Goal: Information Seeking & Learning: Learn about a topic

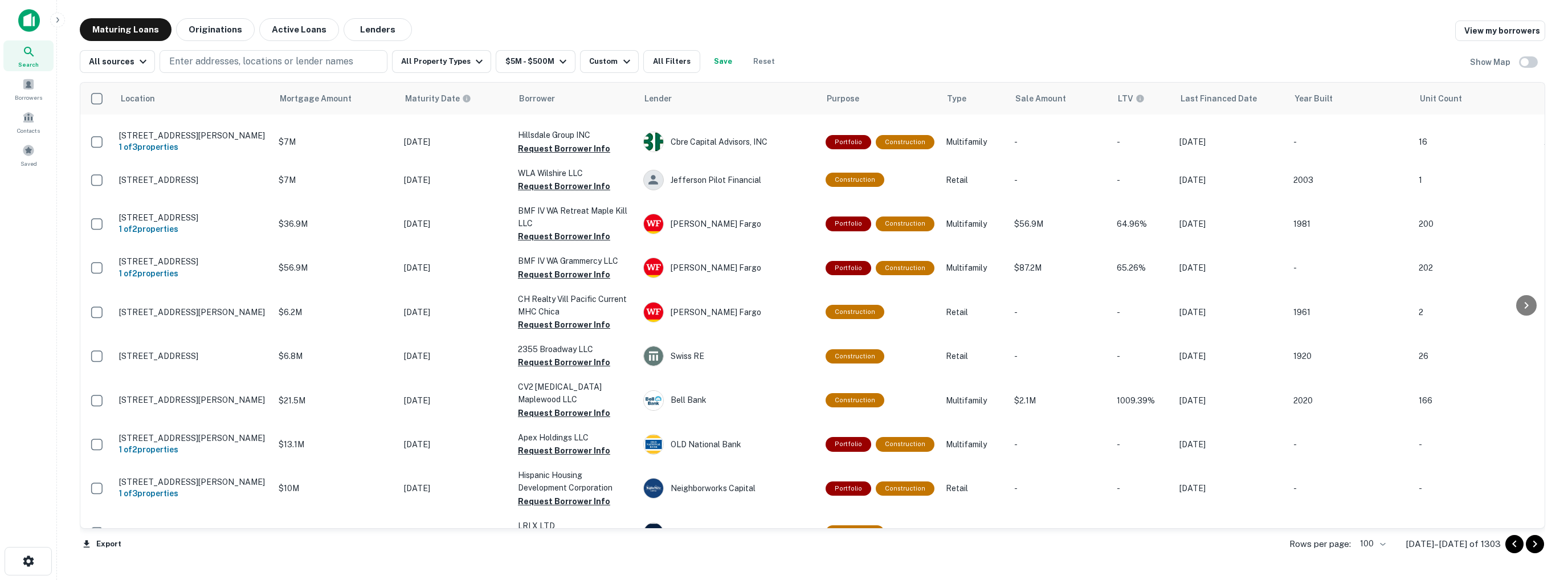
scroll to position [3810, 0]
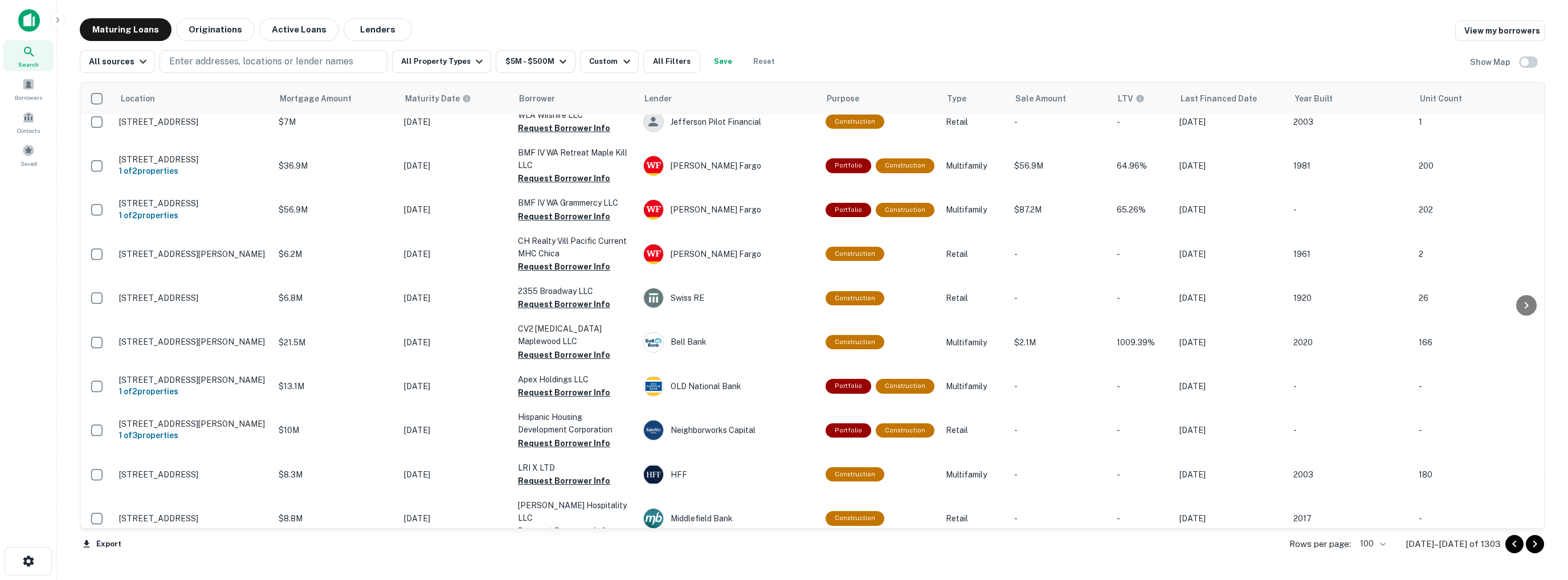
click at [1517, 546] on icon "Go to previous page" at bounding box center [1514, 544] width 14 height 14
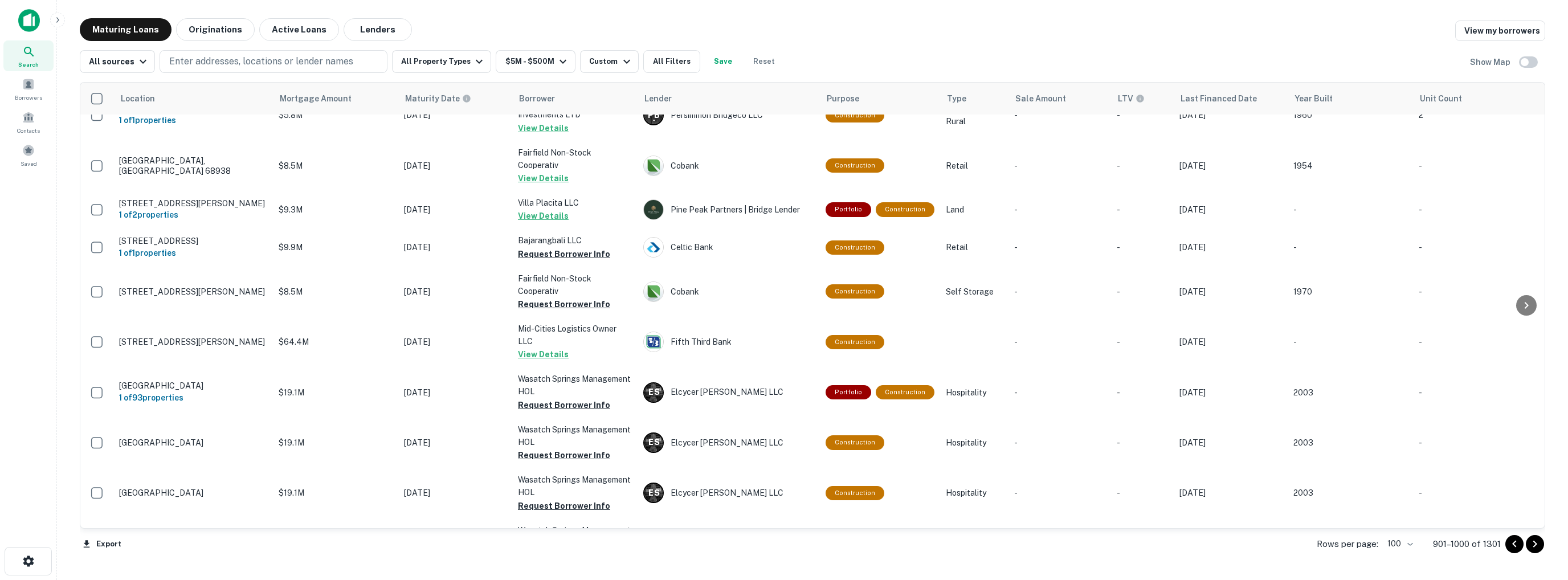
scroll to position [3958, 0]
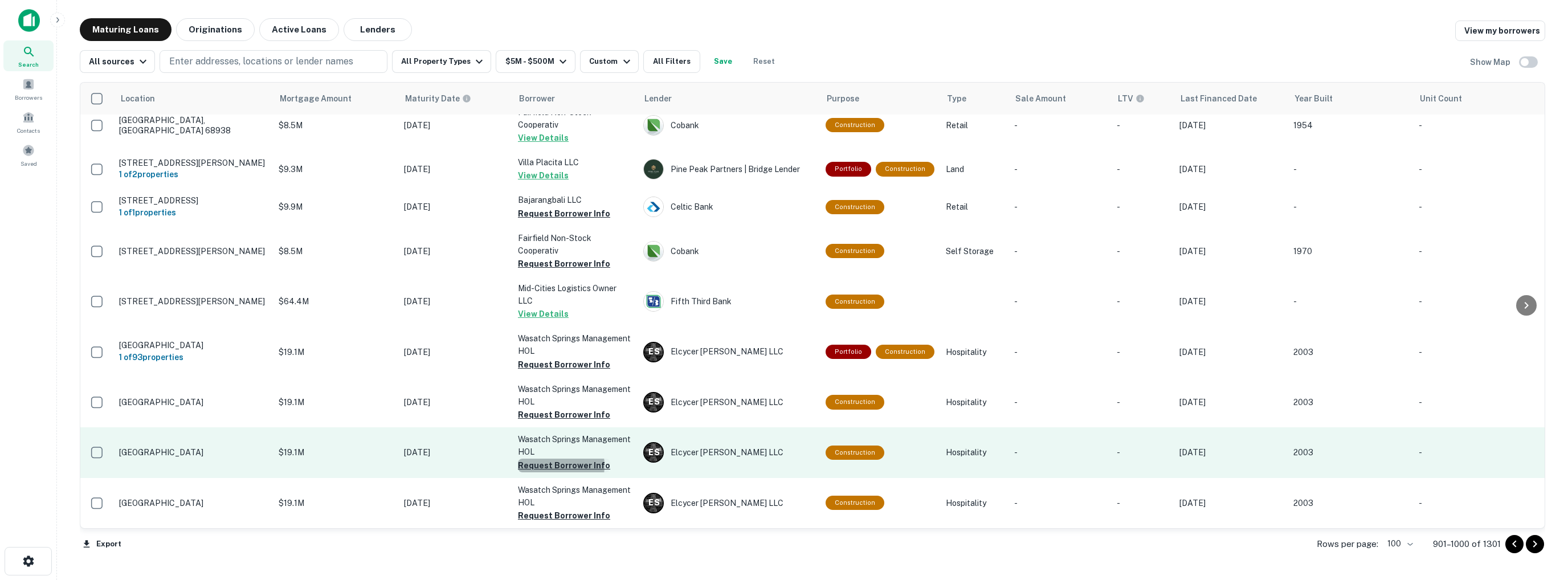
click at [543, 459] on button "Request Borrower Info" at bounding box center [565, 465] width 93 height 14
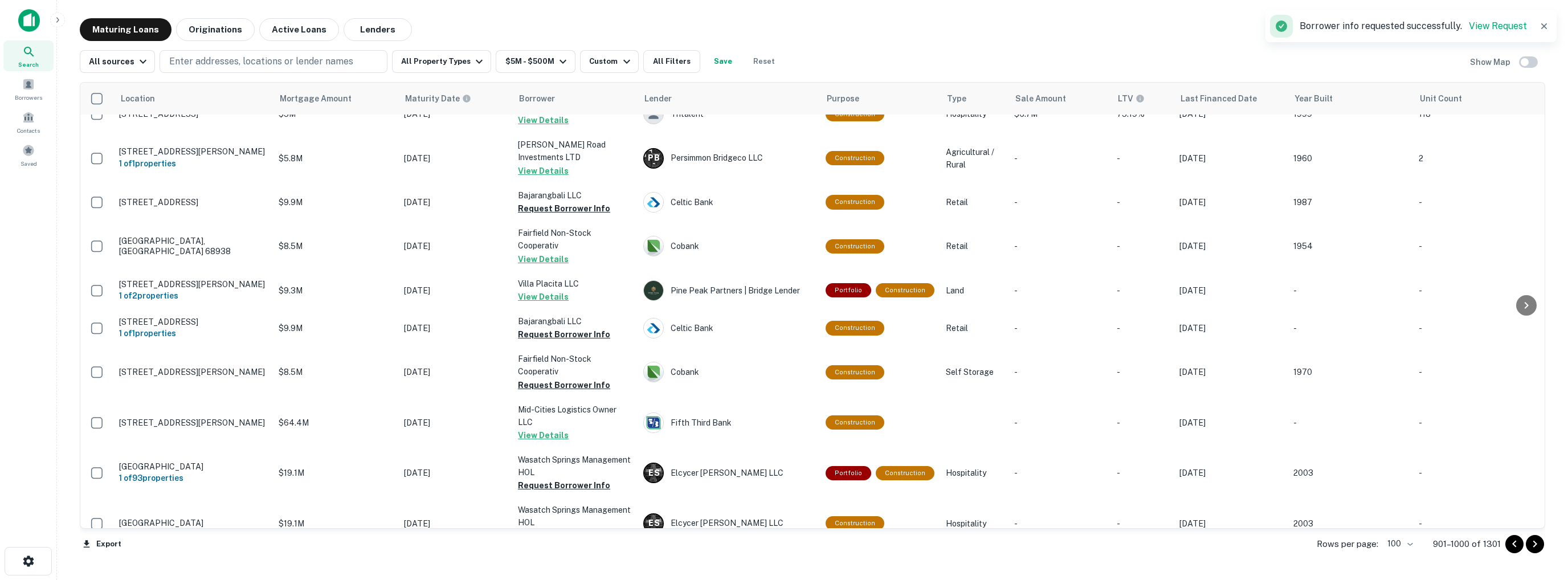
scroll to position [3780, 0]
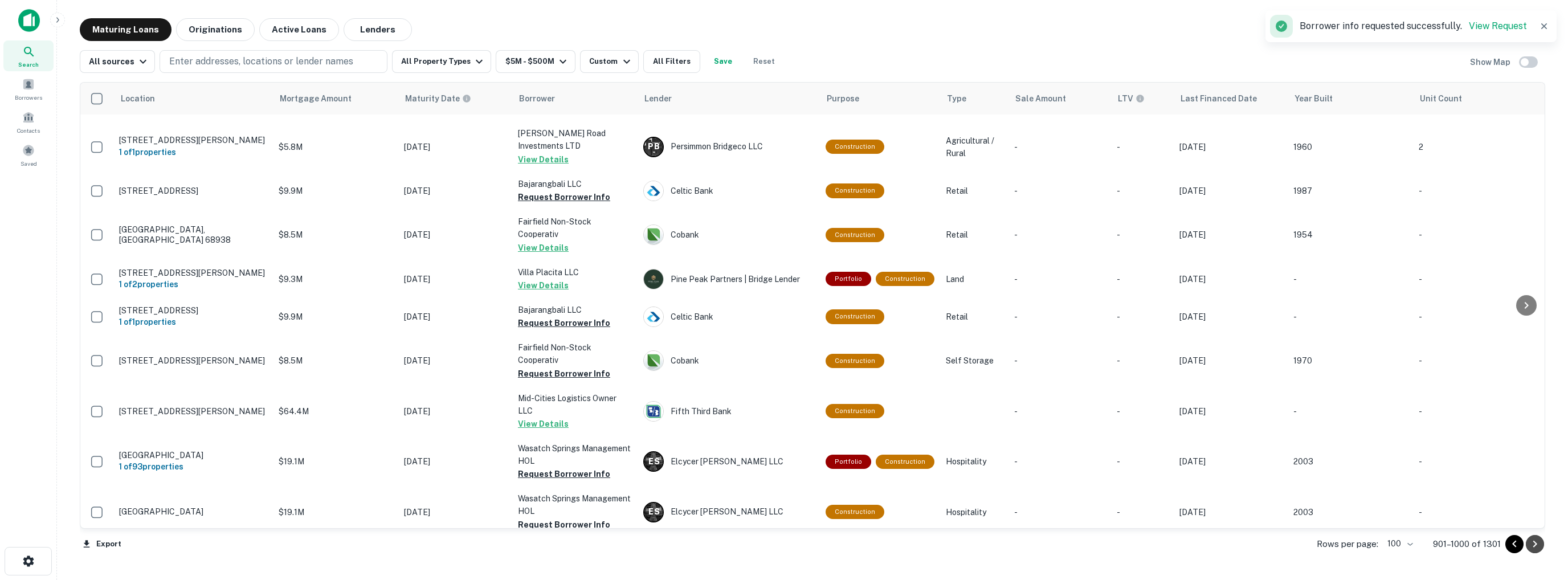
click at [1537, 544] on icon "Go to next page" at bounding box center [1535, 544] width 14 height 14
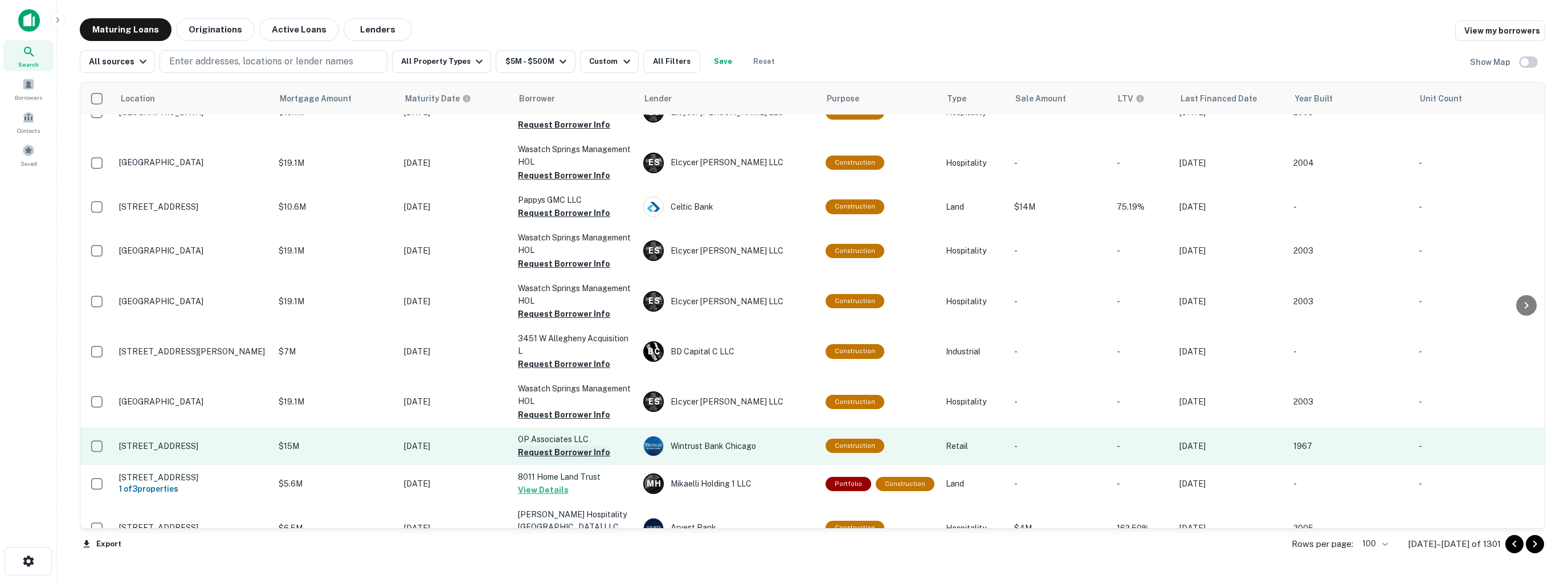
scroll to position [399, 0]
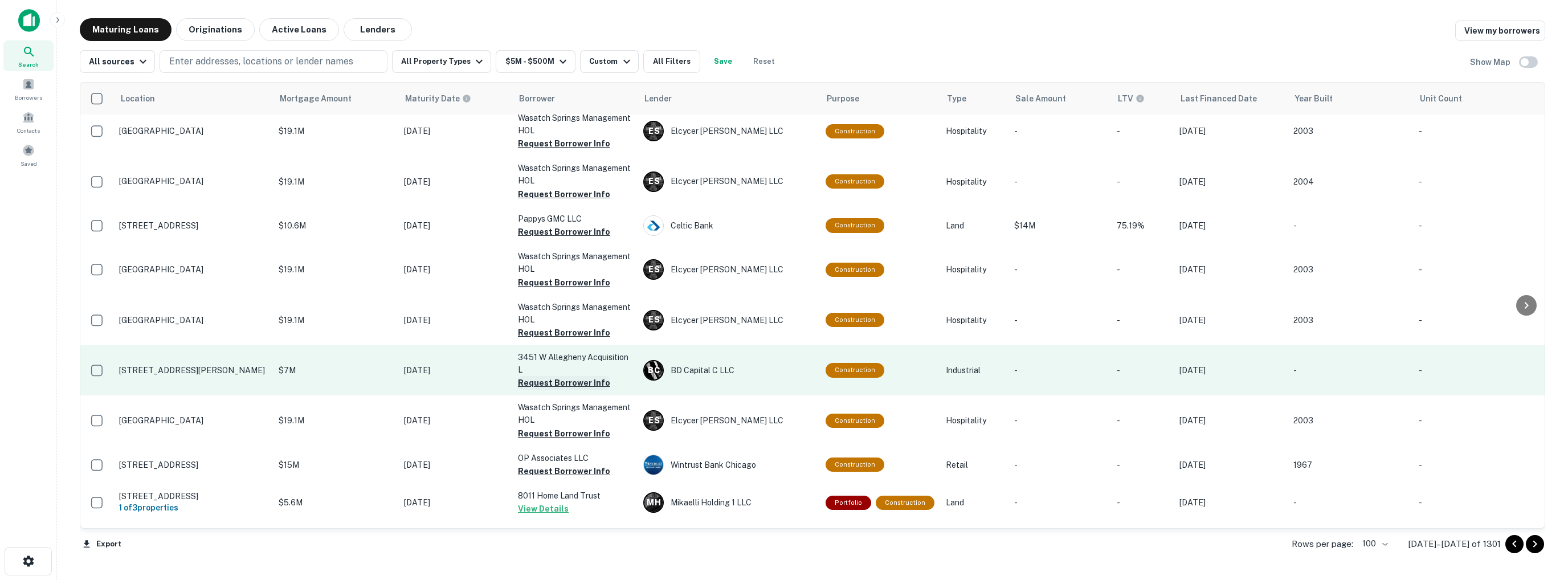
click at [551, 384] on button "Request Borrower Info" at bounding box center [565, 383] width 93 height 14
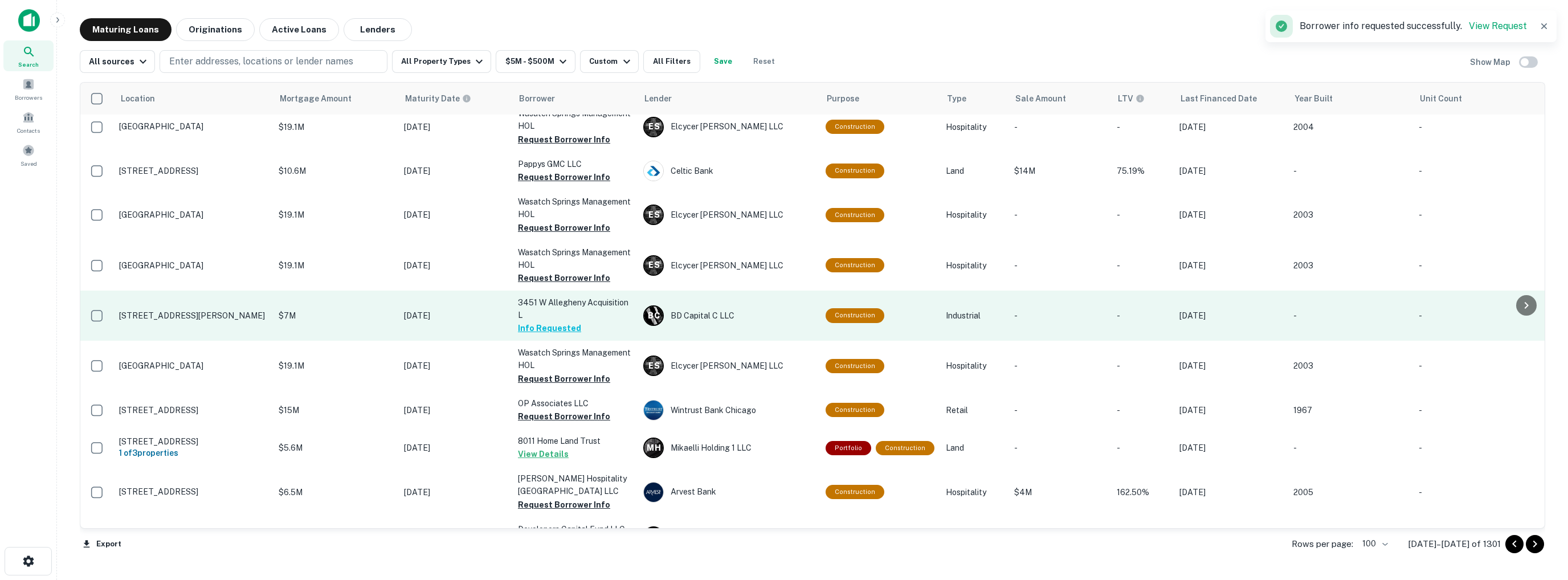
scroll to position [456, 0]
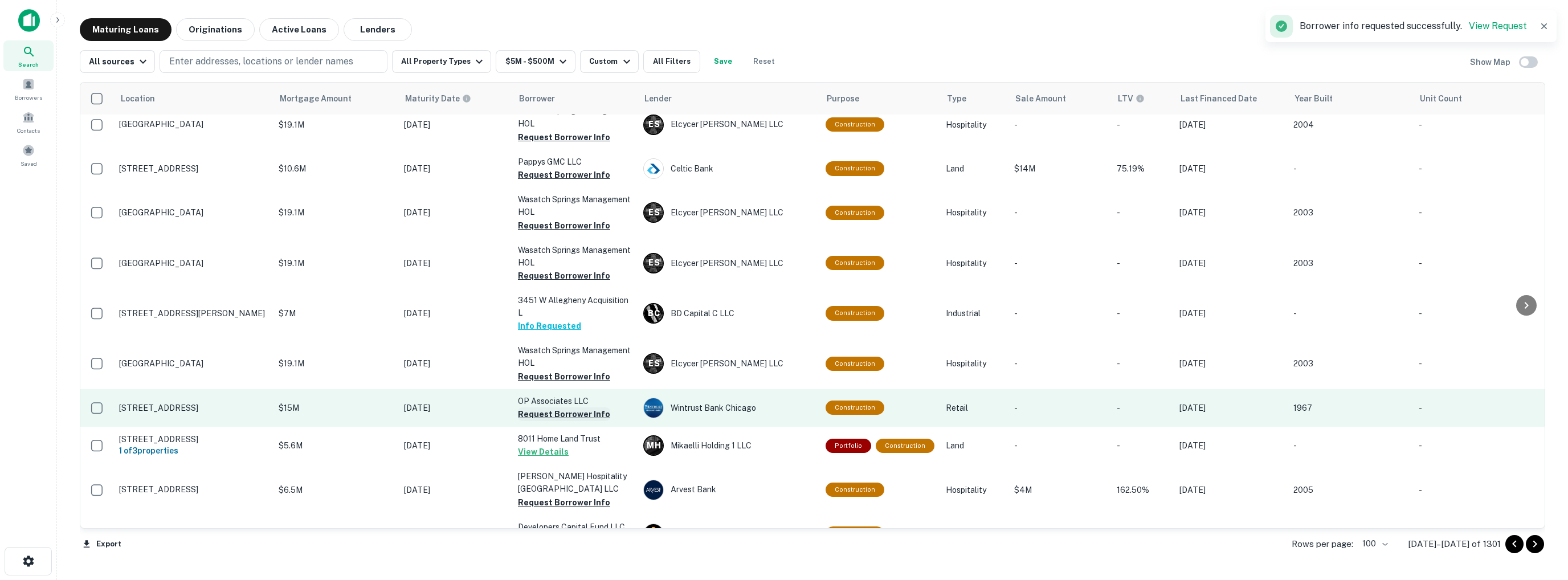
click at [551, 411] on button "Request Borrower Info" at bounding box center [565, 414] width 93 height 14
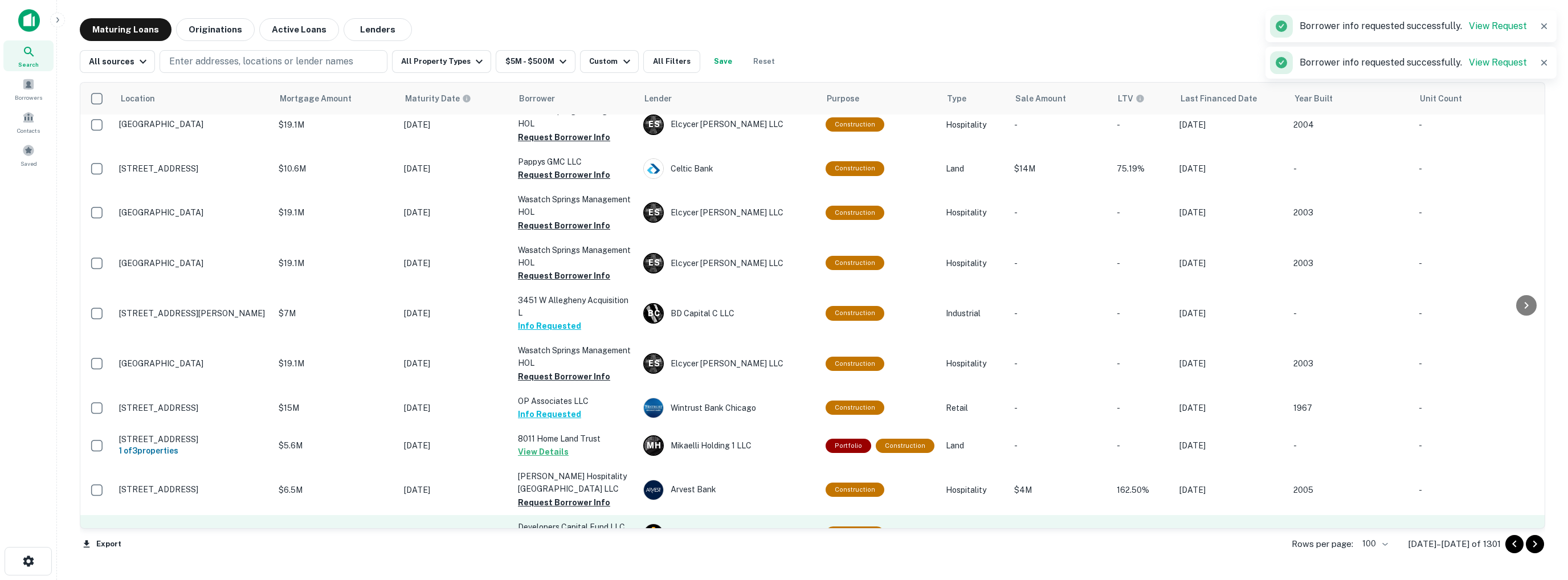
scroll to position [569, 0]
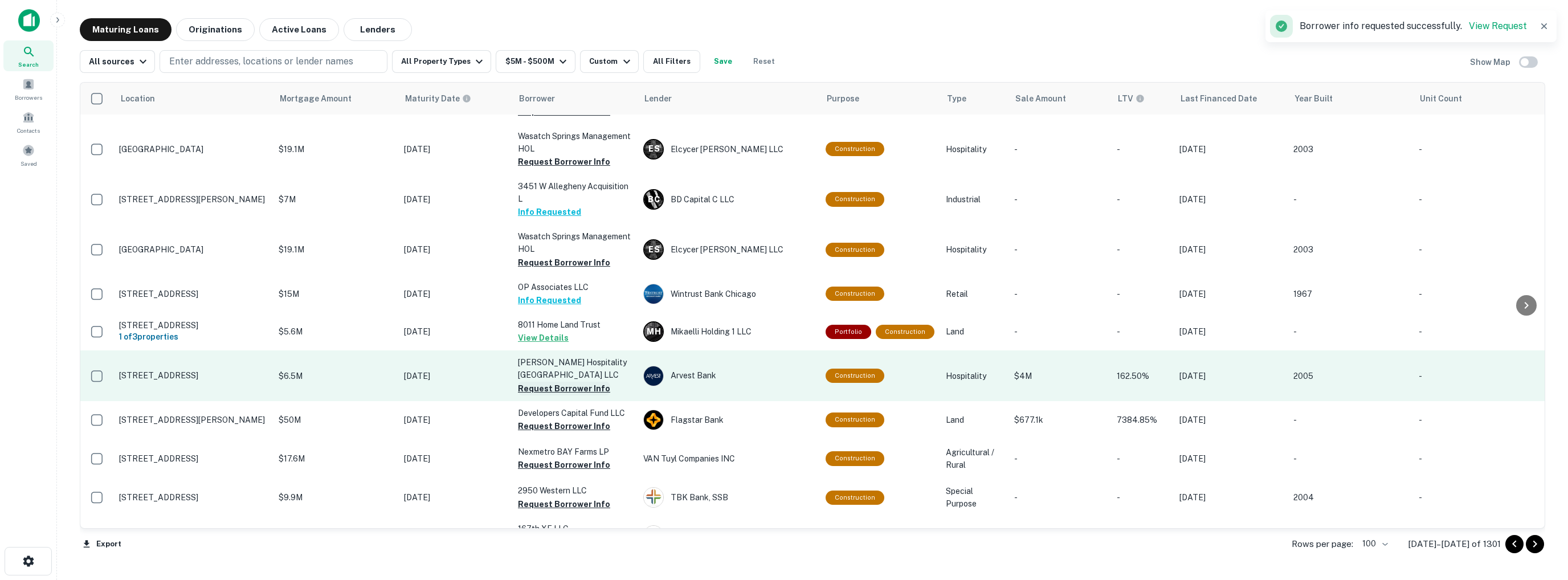
click at [551, 388] on button "Request Borrower Info" at bounding box center [565, 388] width 93 height 14
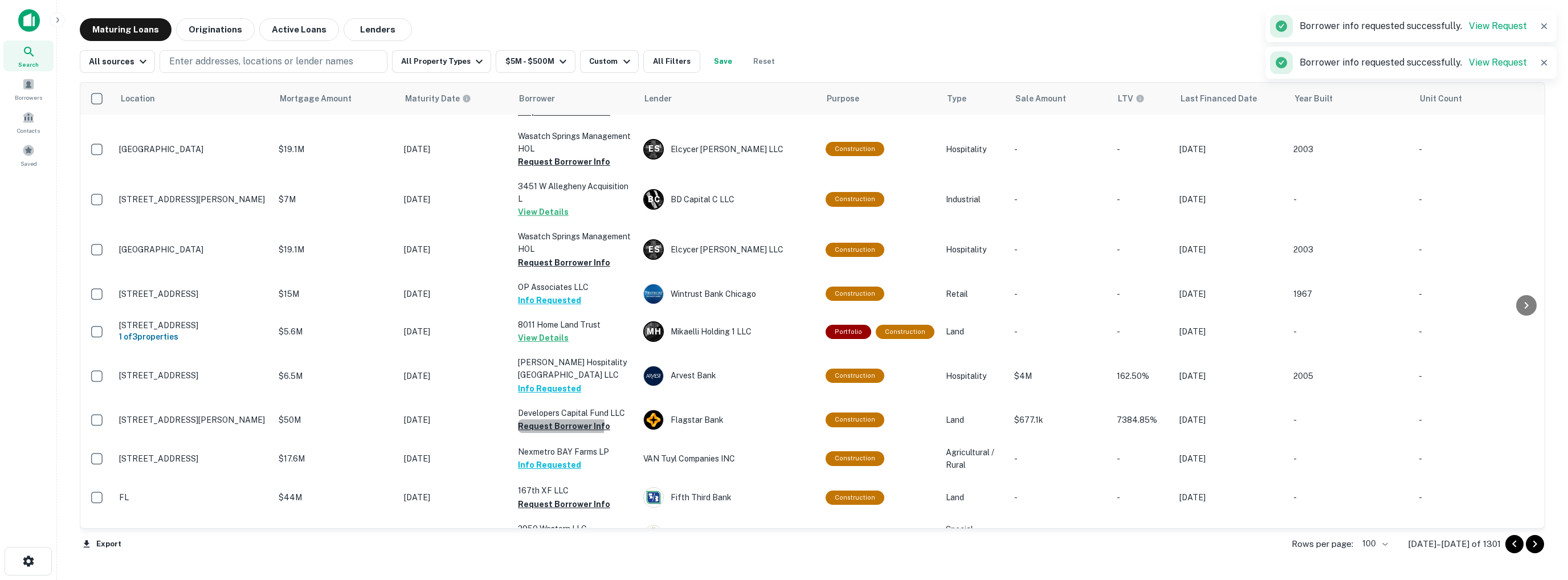
click at [556, 425] on button "Request Borrower Info" at bounding box center [565, 425] width 93 height 14
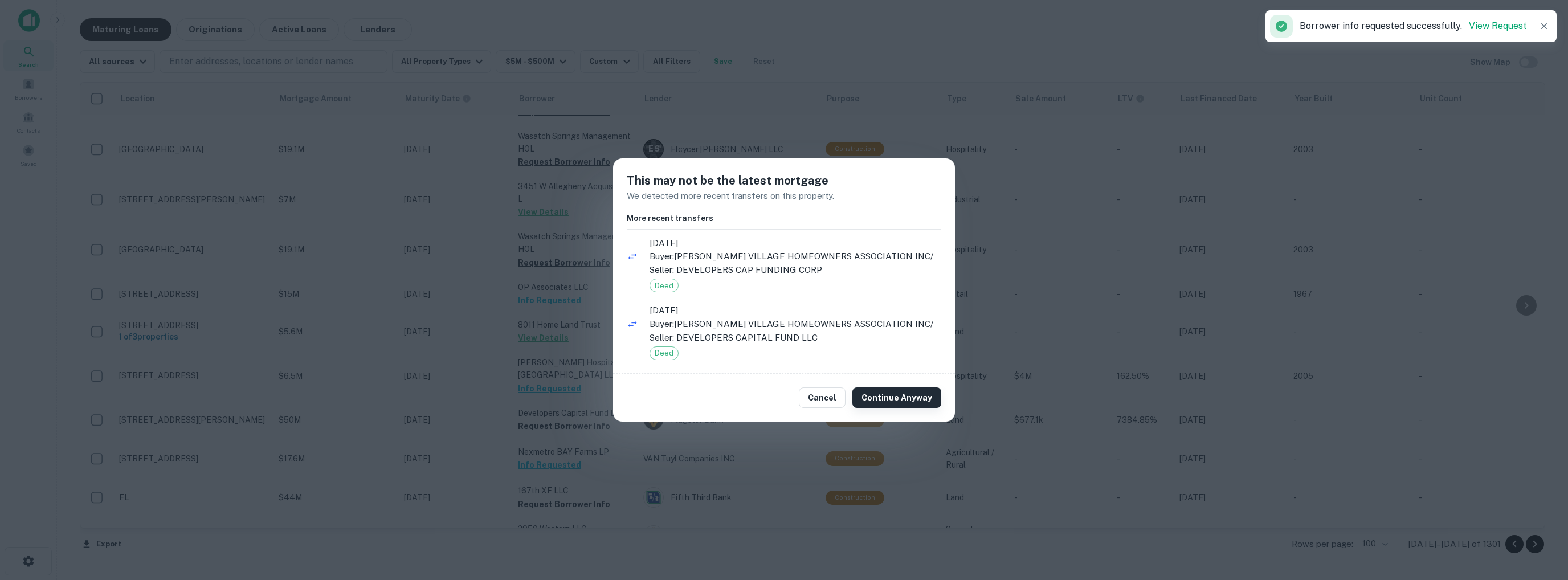
click at [889, 395] on button "Continue Anyway" at bounding box center [897, 397] width 89 height 21
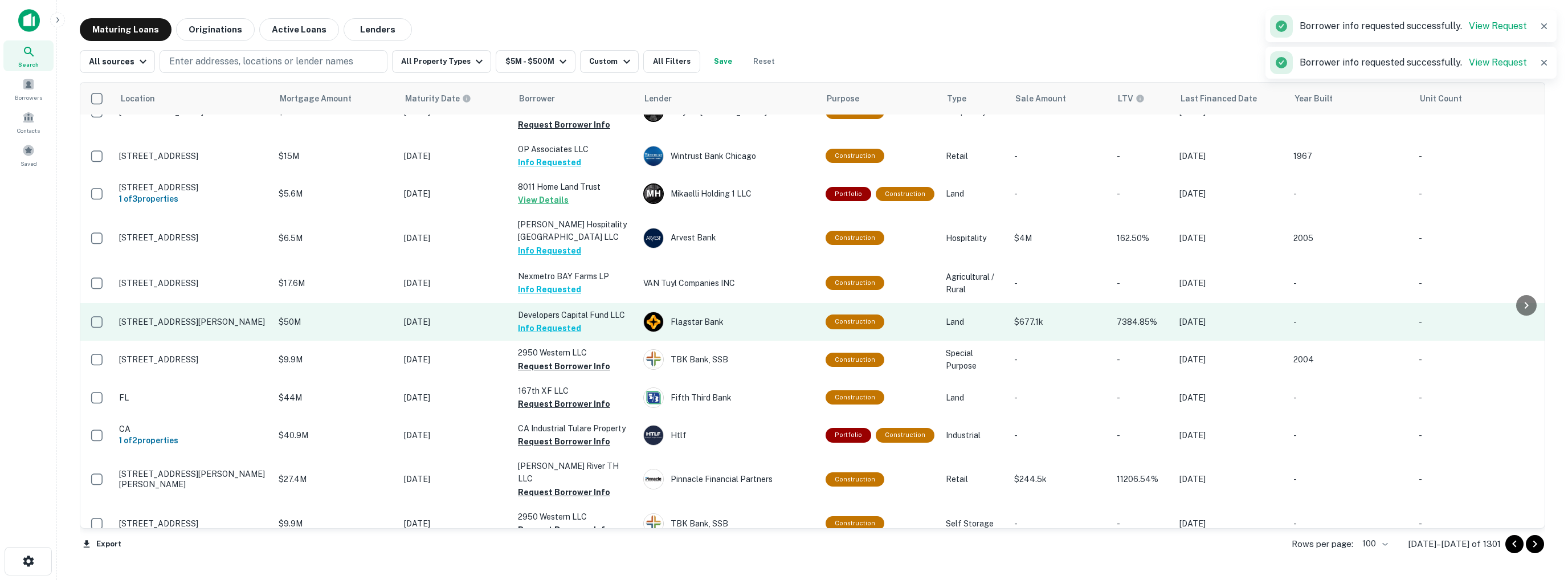
scroll to position [740, 0]
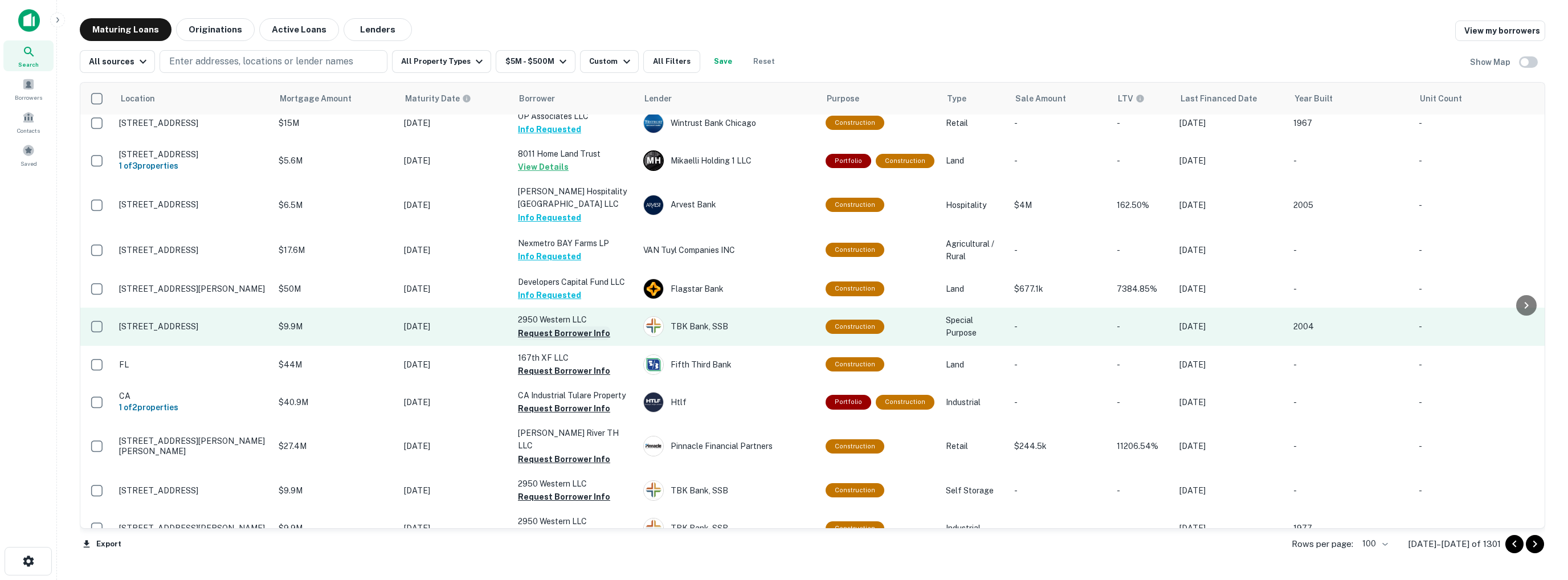
click at [541, 333] on button "Request Borrower Info" at bounding box center [565, 333] width 93 height 14
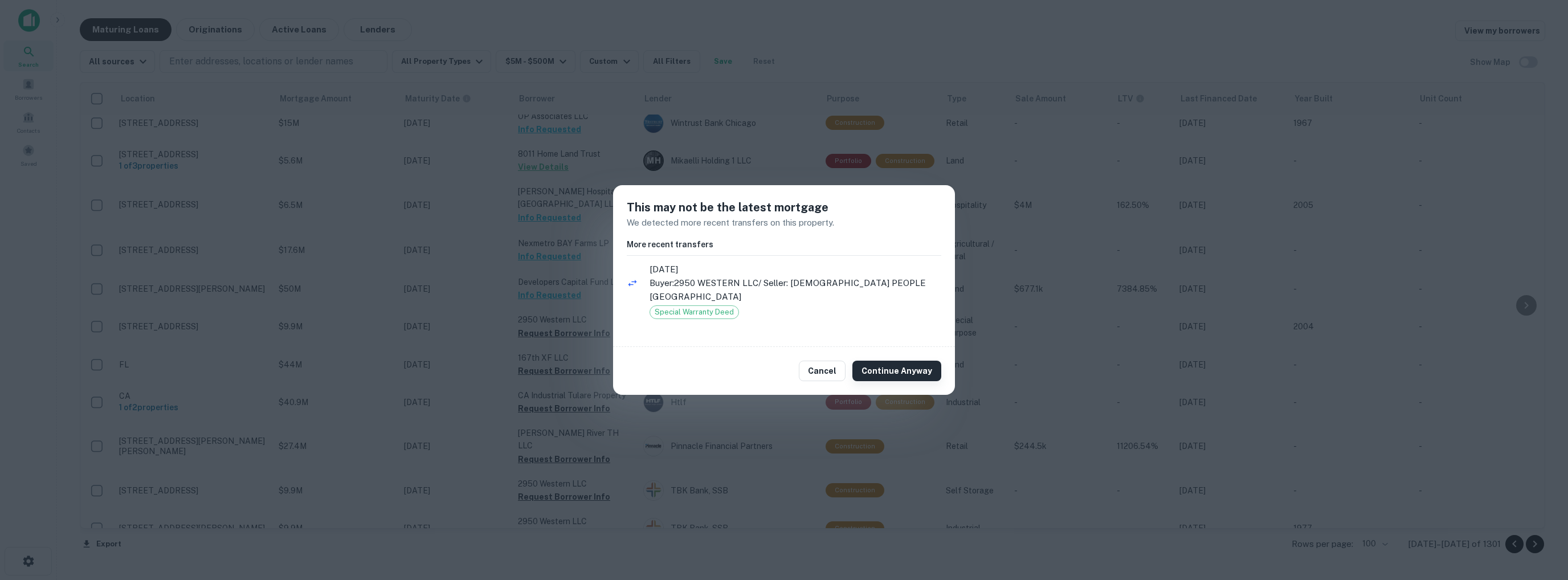
click at [884, 361] on button "Continue Anyway" at bounding box center [897, 370] width 89 height 21
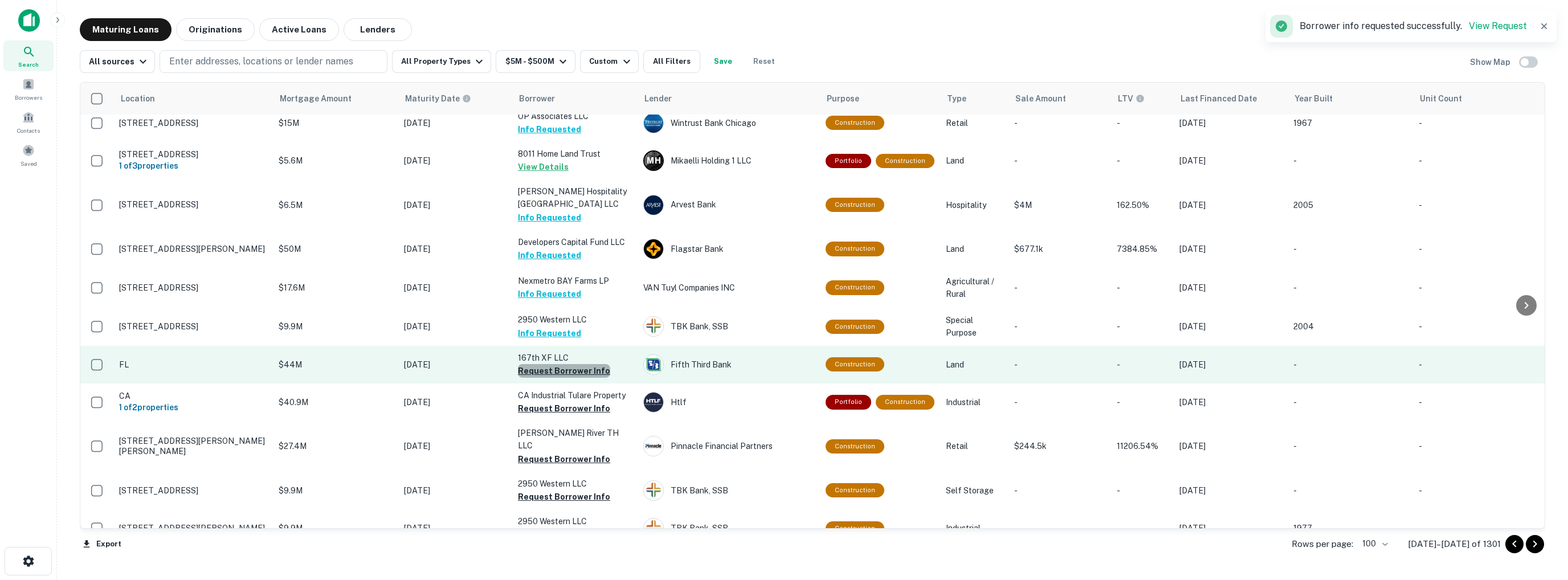
click at [564, 369] on button "Request Borrower Info" at bounding box center [565, 371] width 93 height 14
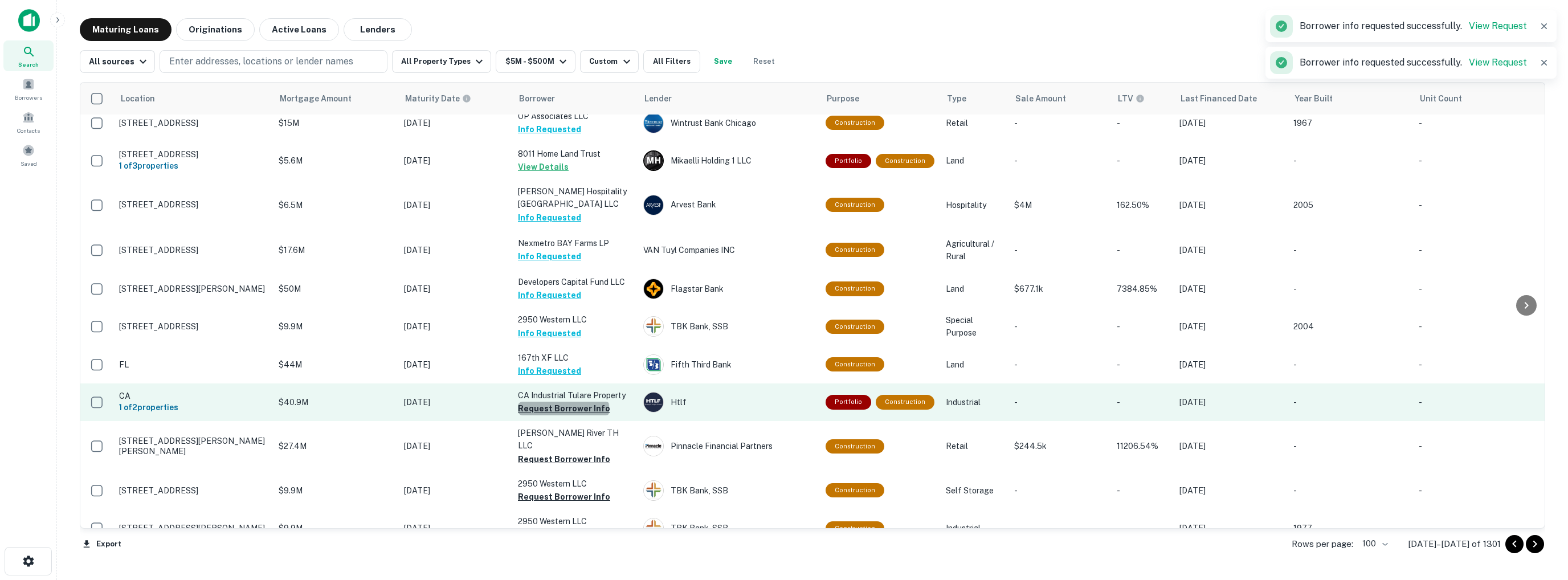
click at [563, 408] on button "Request Borrower Info" at bounding box center [565, 408] width 93 height 14
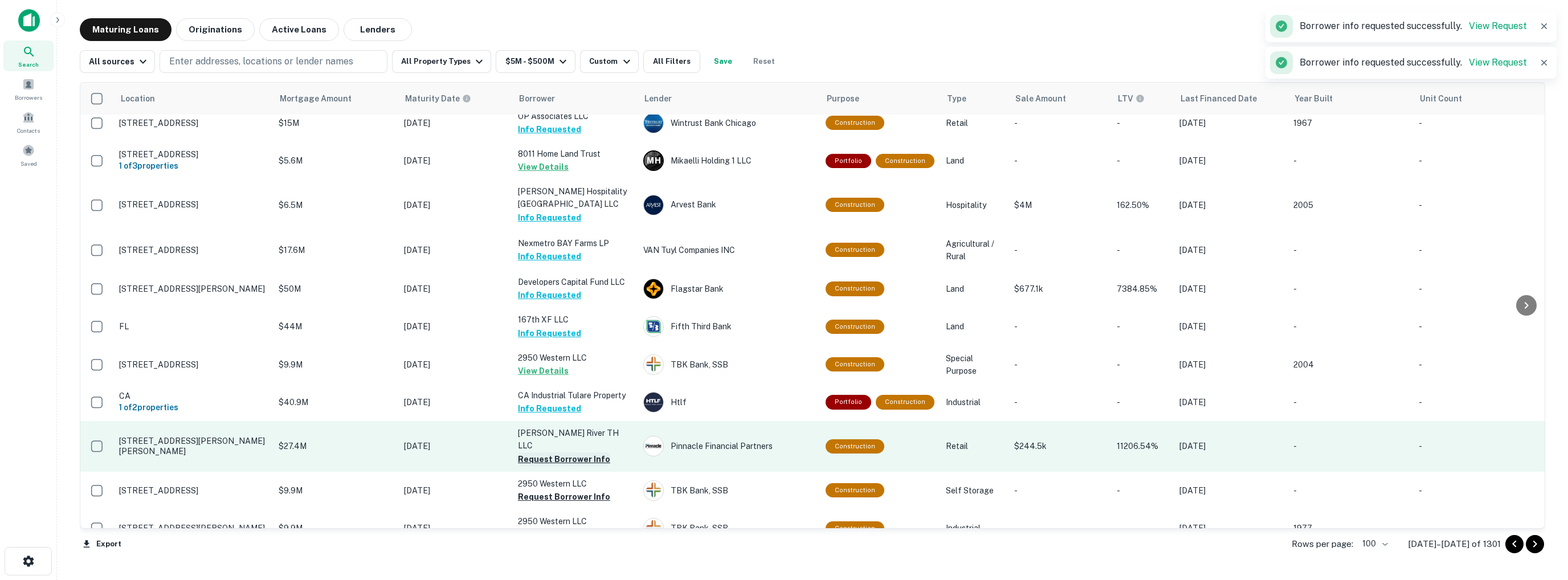
click at [568, 452] on button "Request Borrower Info" at bounding box center [565, 459] width 93 height 14
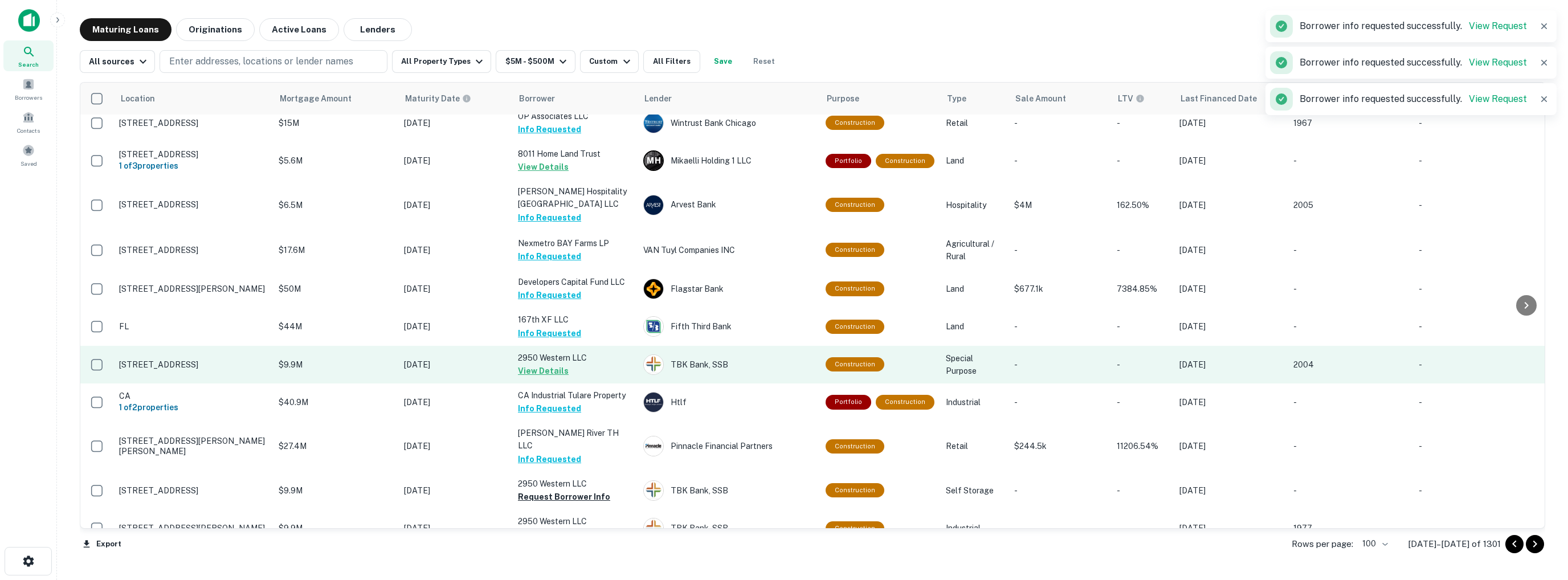
scroll to position [797, 0]
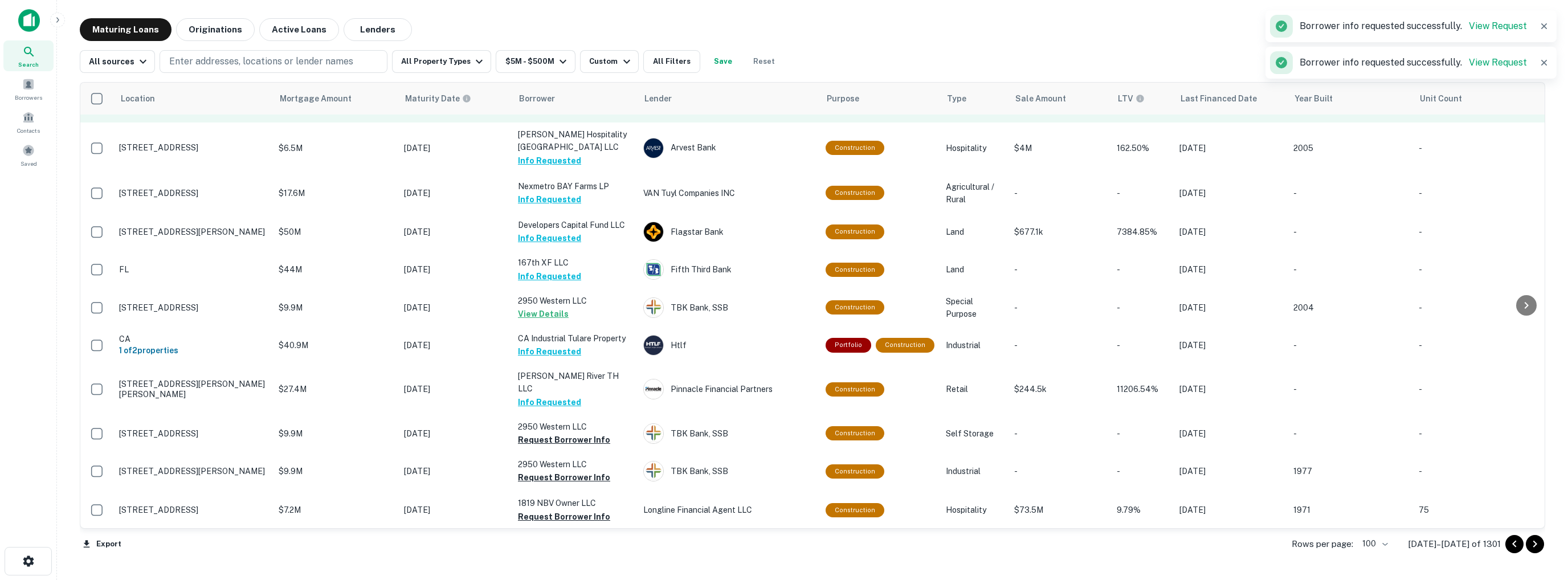
click at [827, 115] on td "Portfolio Construction" at bounding box center [879, 104] width 120 height 38
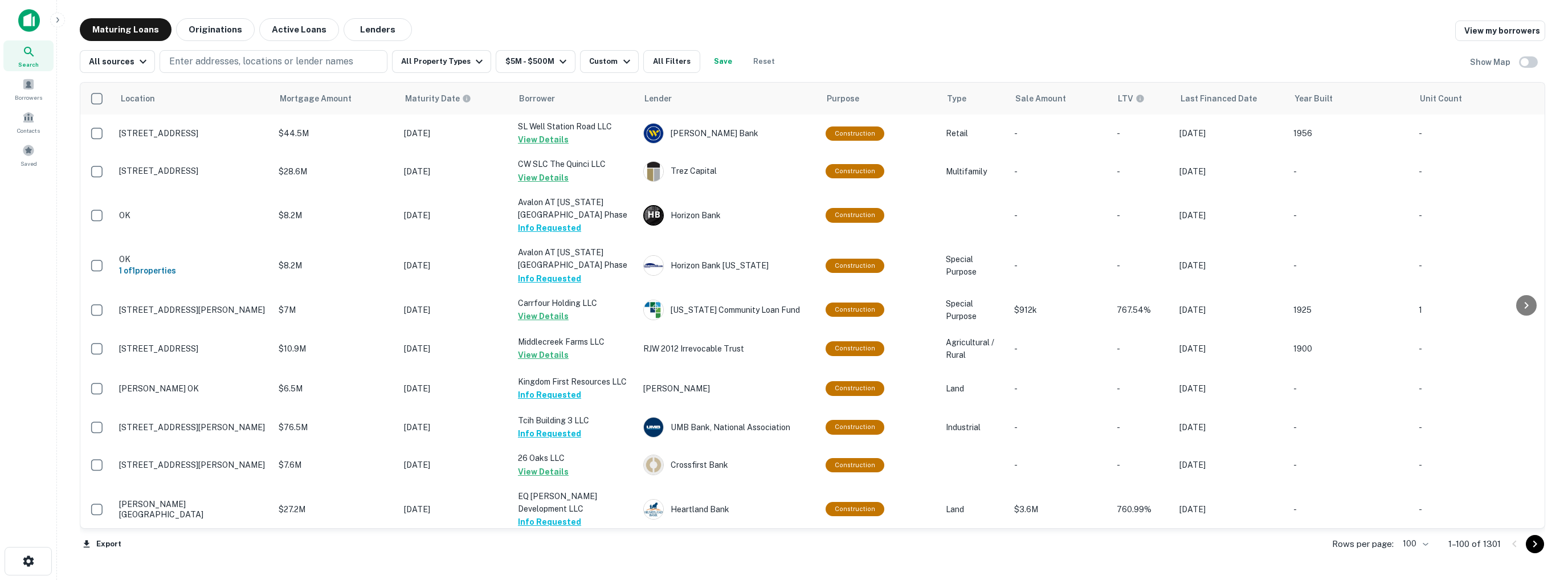
scroll to position [797, 0]
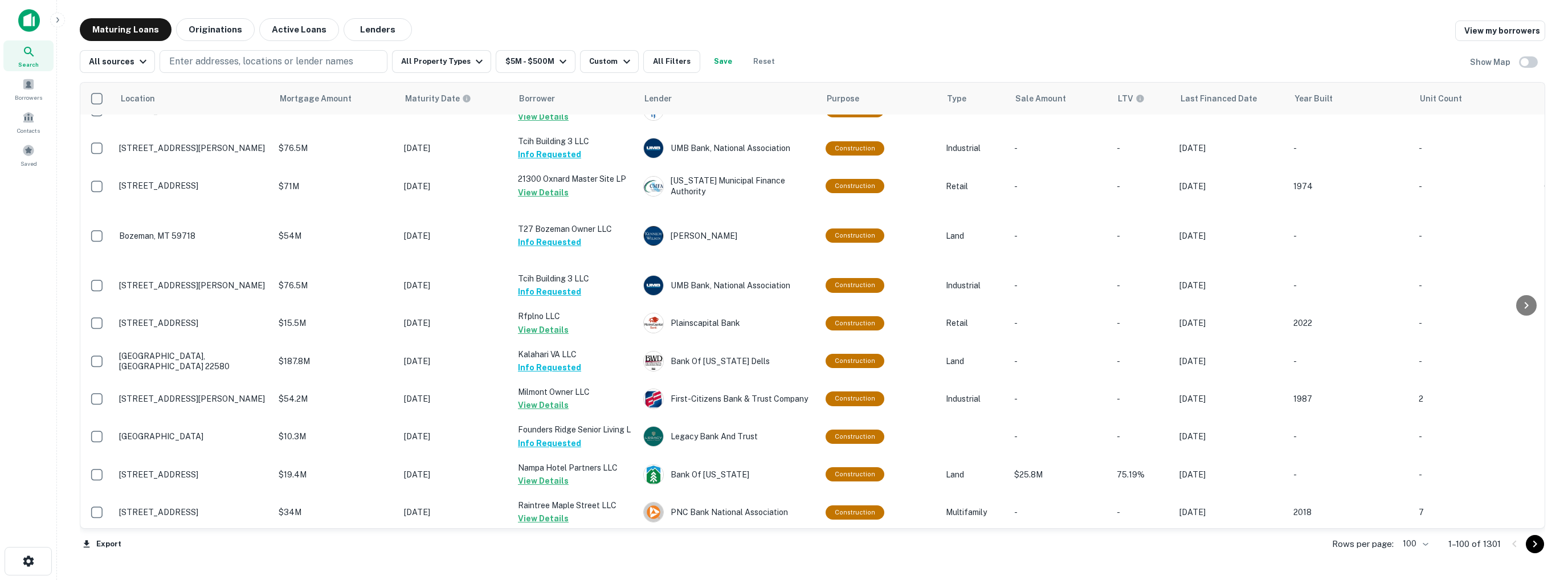
click at [1535, 543] on icon "Go to next page" at bounding box center [1535, 544] width 14 height 14
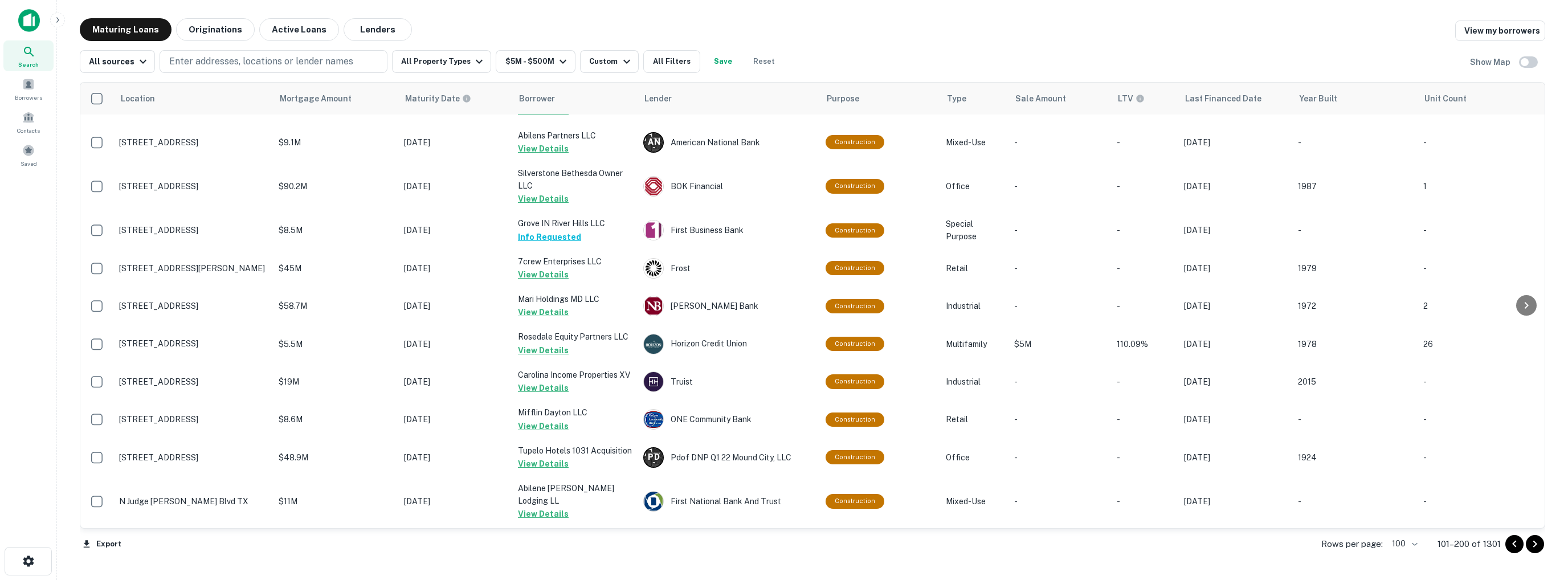
click at [1535, 543] on icon "Go to next page" at bounding box center [1535, 544] width 14 height 14
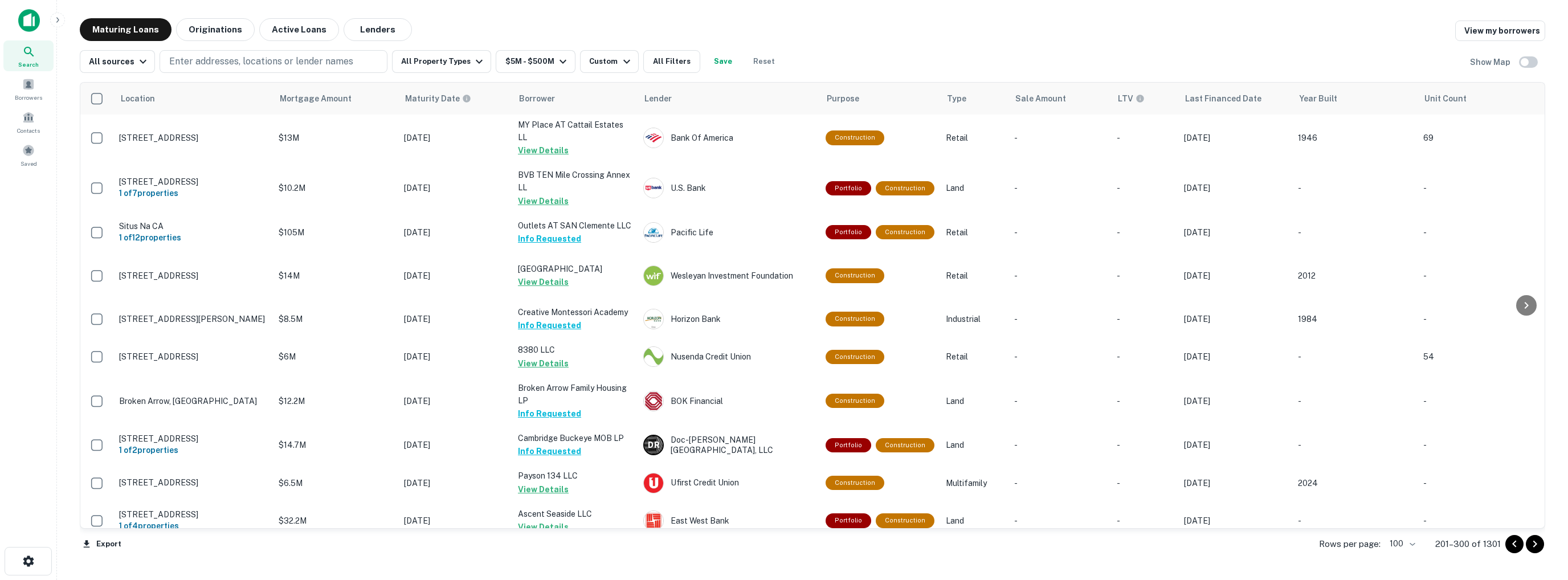
click at [1535, 543] on icon "Go to next page" at bounding box center [1535, 544] width 14 height 14
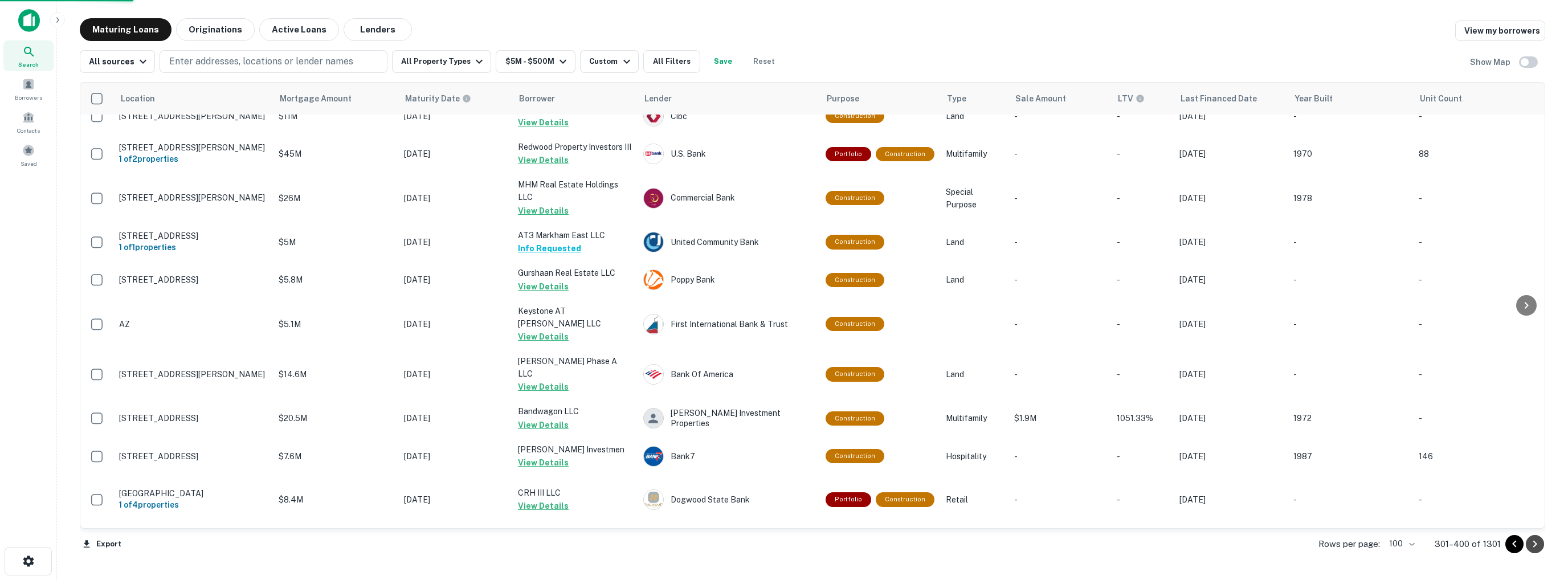
click at [1536, 543] on icon "Go to next page" at bounding box center [1535, 544] width 4 height 7
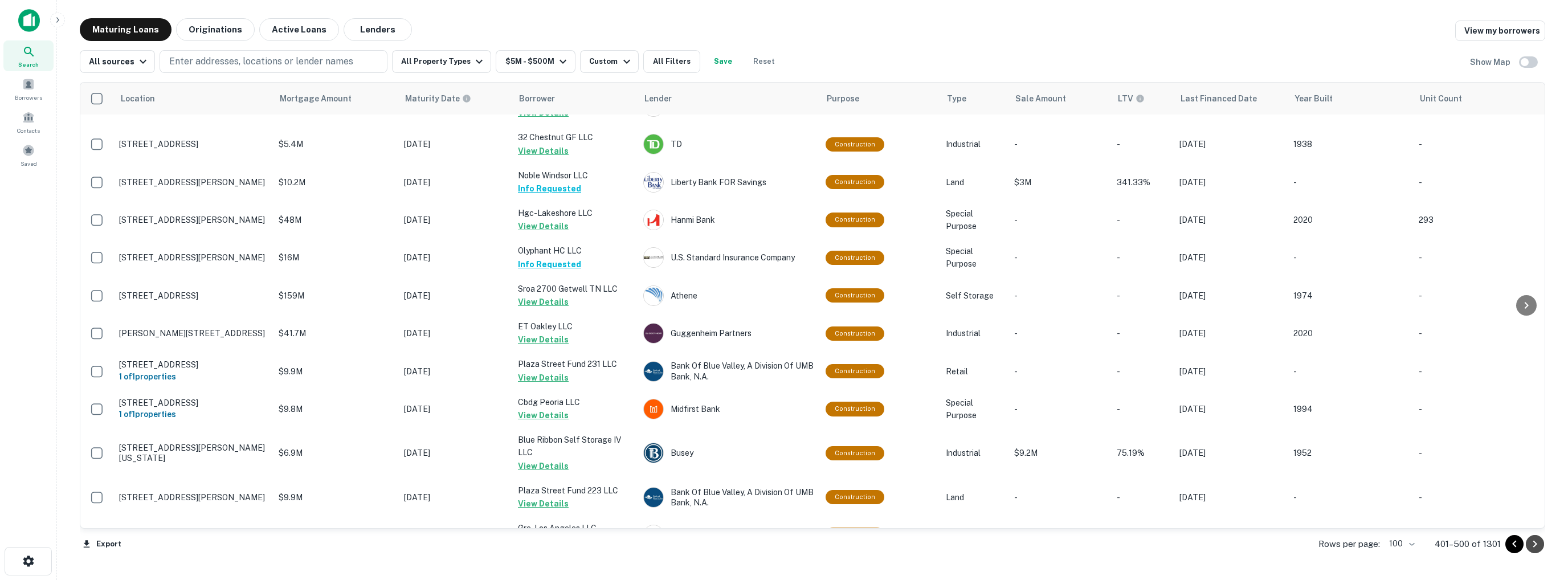
click at [1537, 543] on icon "Go to next page" at bounding box center [1535, 544] width 4 height 7
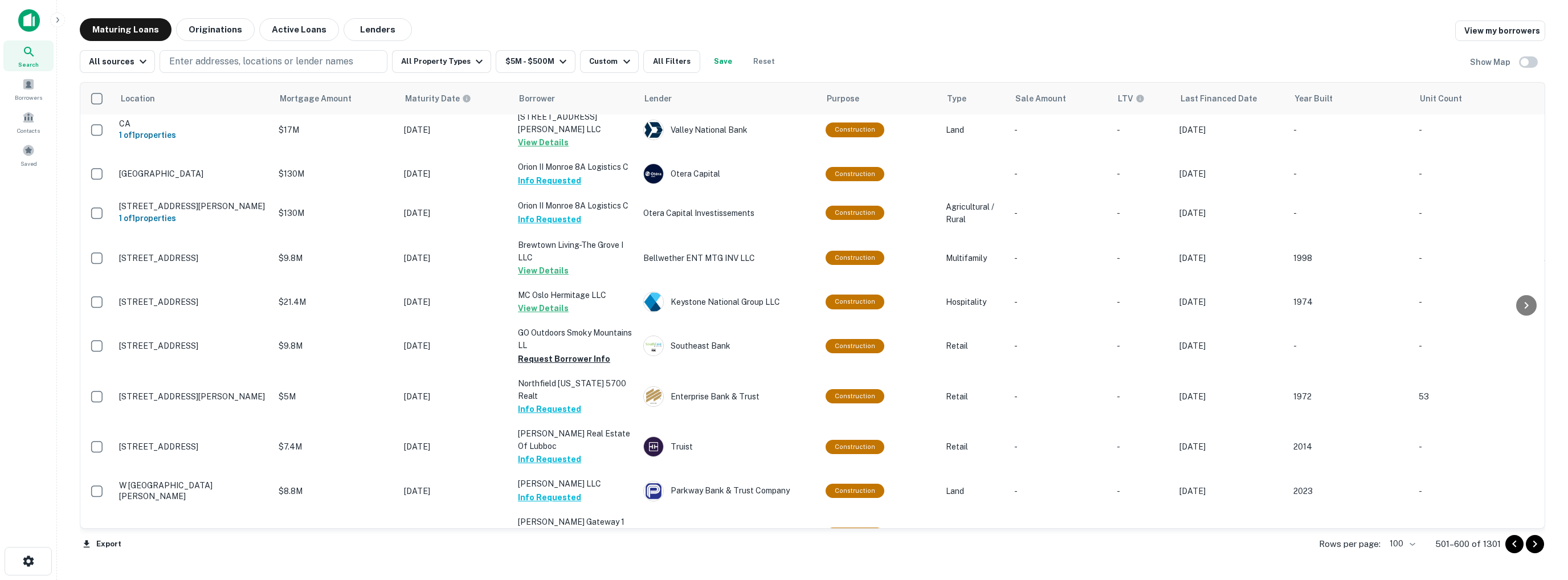
click at [1537, 543] on icon "Go to next page" at bounding box center [1535, 544] width 4 height 7
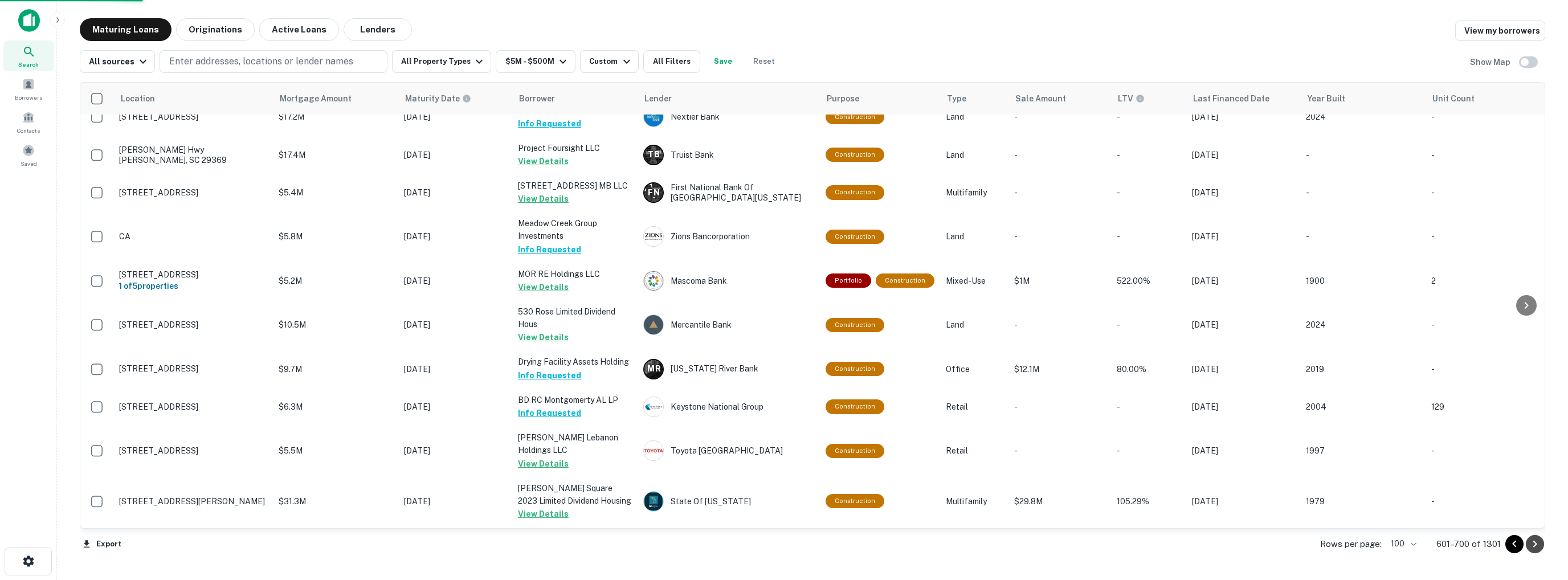
click at [1537, 543] on icon "Go to next page" at bounding box center [1535, 544] width 4 height 7
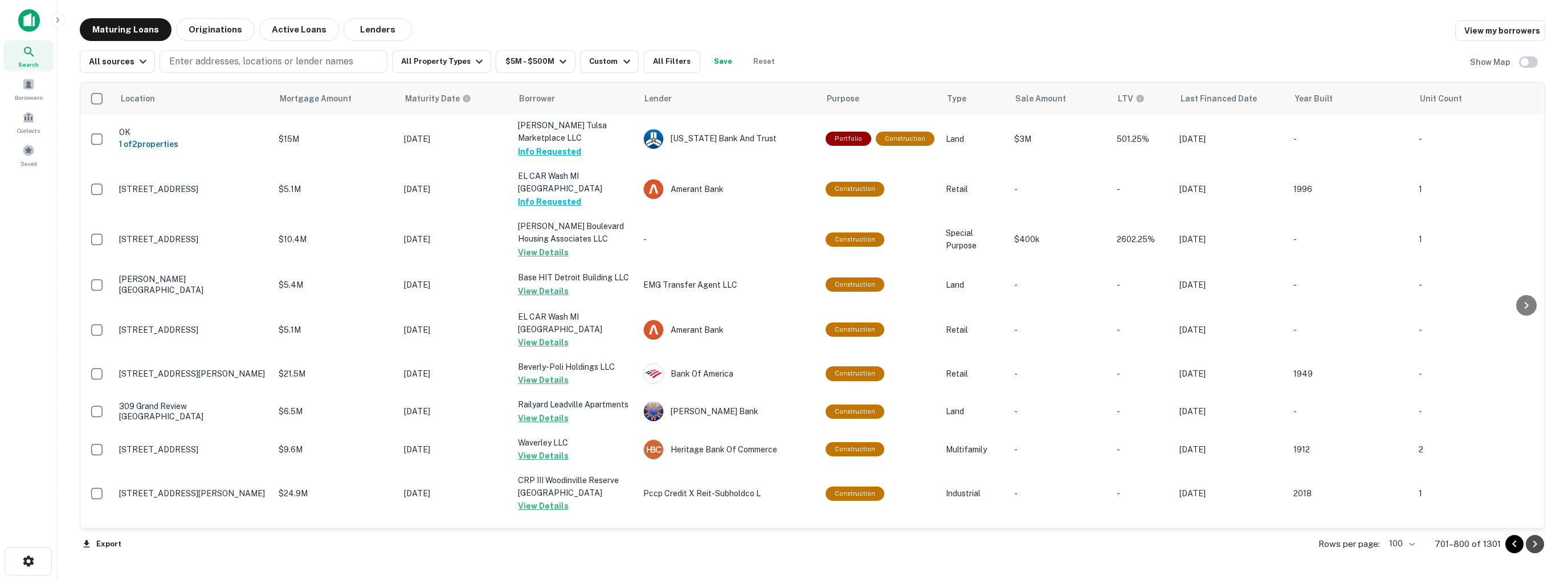
click at [1537, 543] on icon "Go to next page" at bounding box center [1535, 544] width 4 height 7
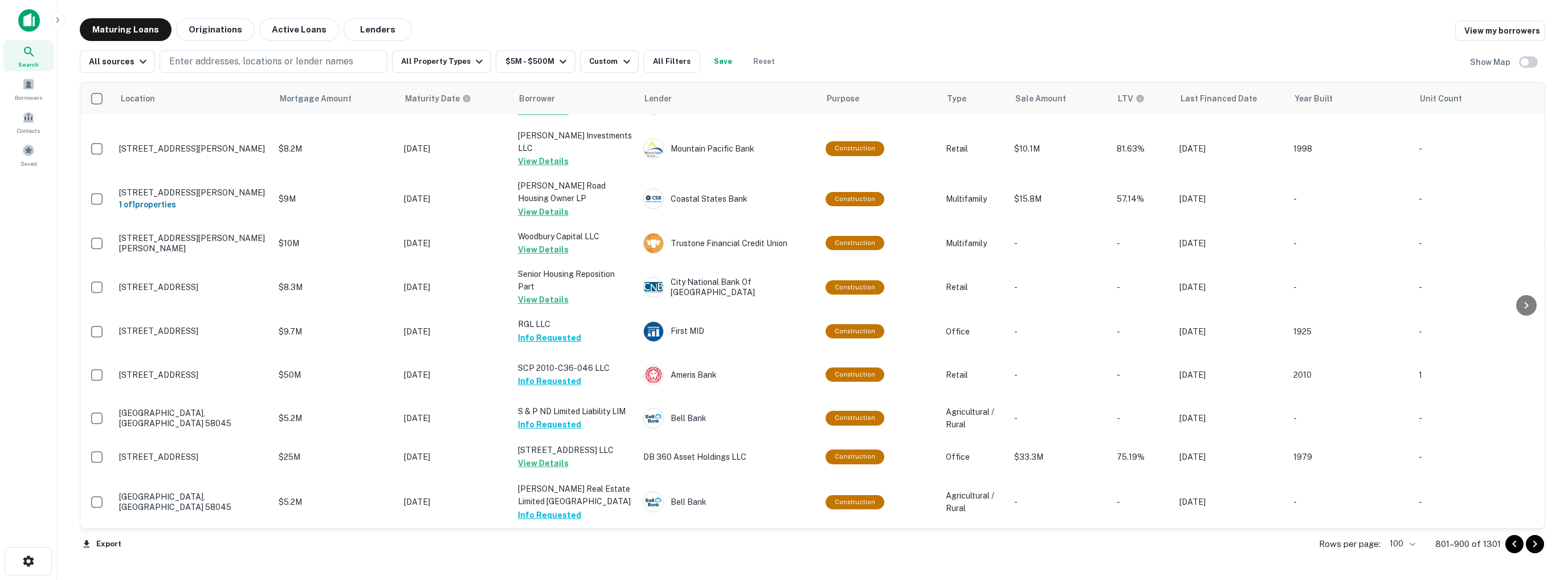
click at [1537, 543] on icon "Go to next page" at bounding box center [1535, 544] width 4 height 7
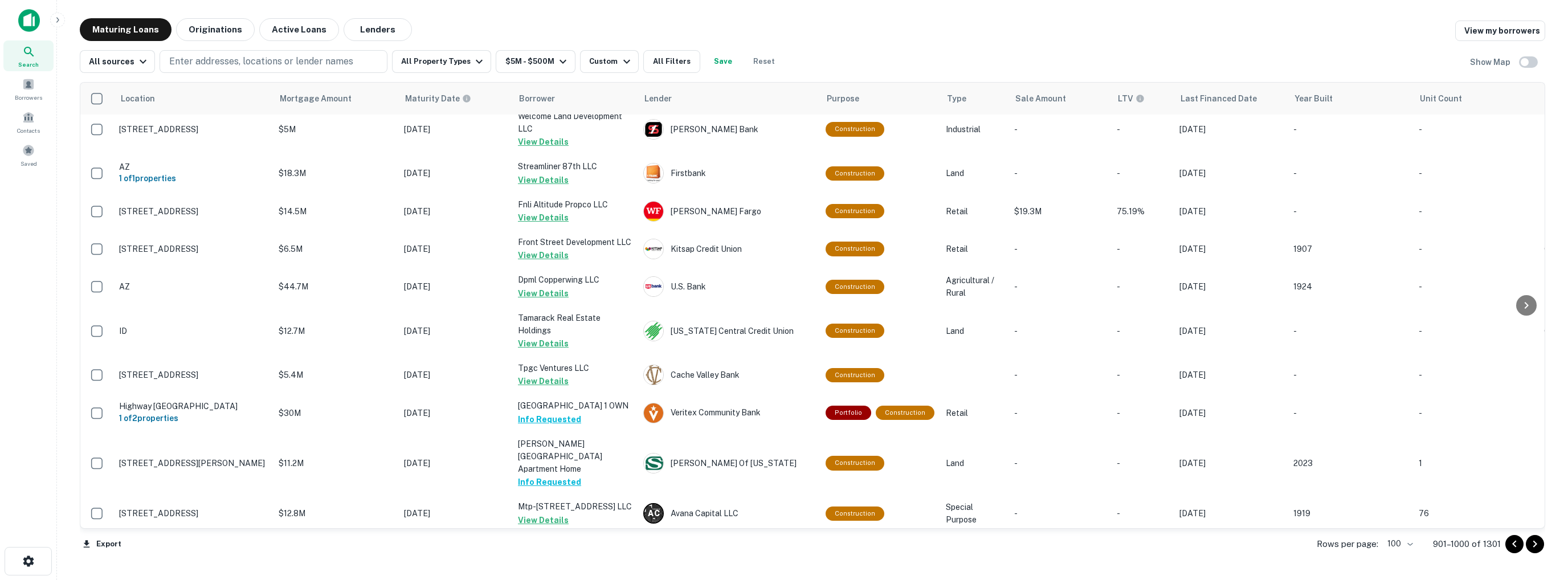
scroll to position [2507, 0]
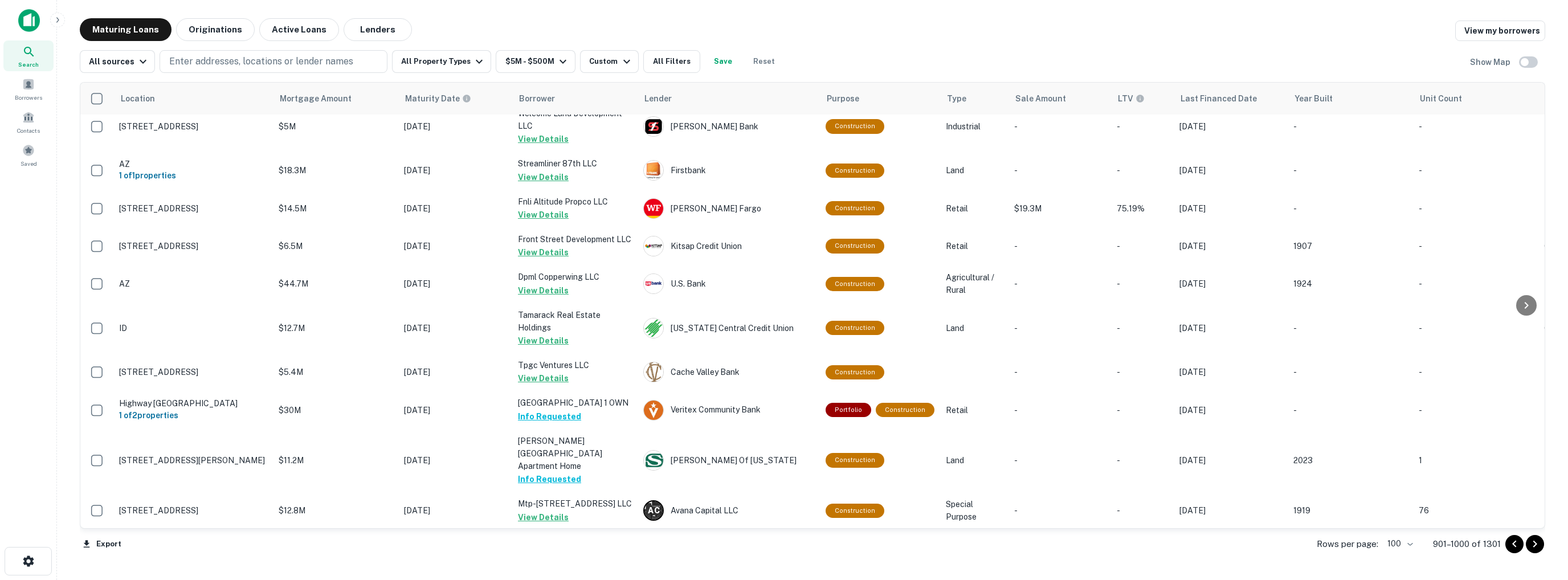
click at [1537, 538] on icon "Go to next page" at bounding box center [1535, 544] width 14 height 14
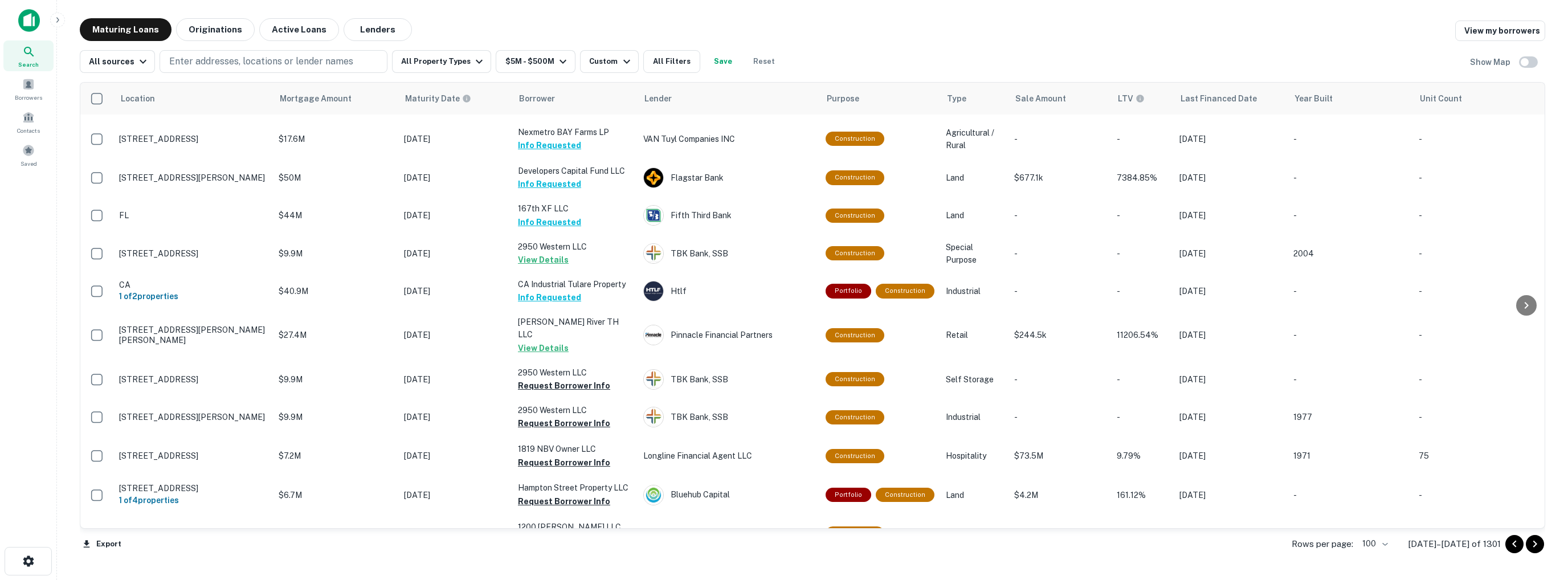
scroll to position [854, 0]
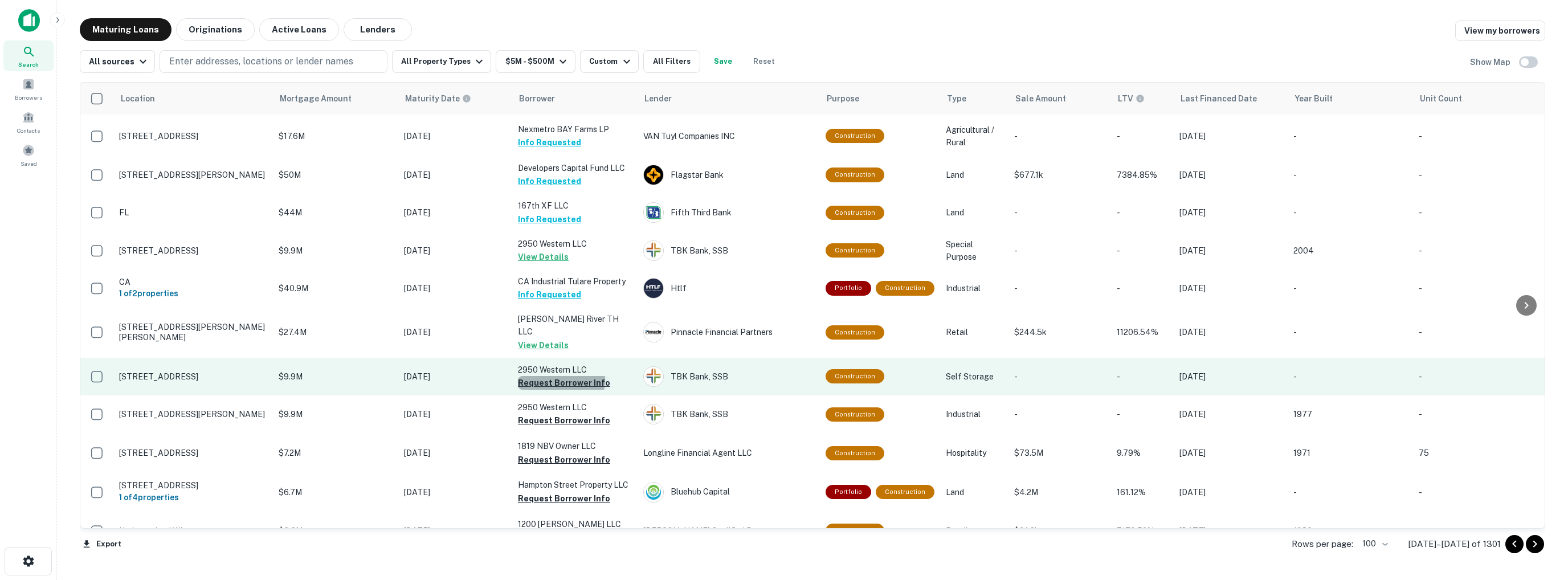
click at [555, 376] on button "Request Borrower Info" at bounding box center [565, 383] width 93 height 14
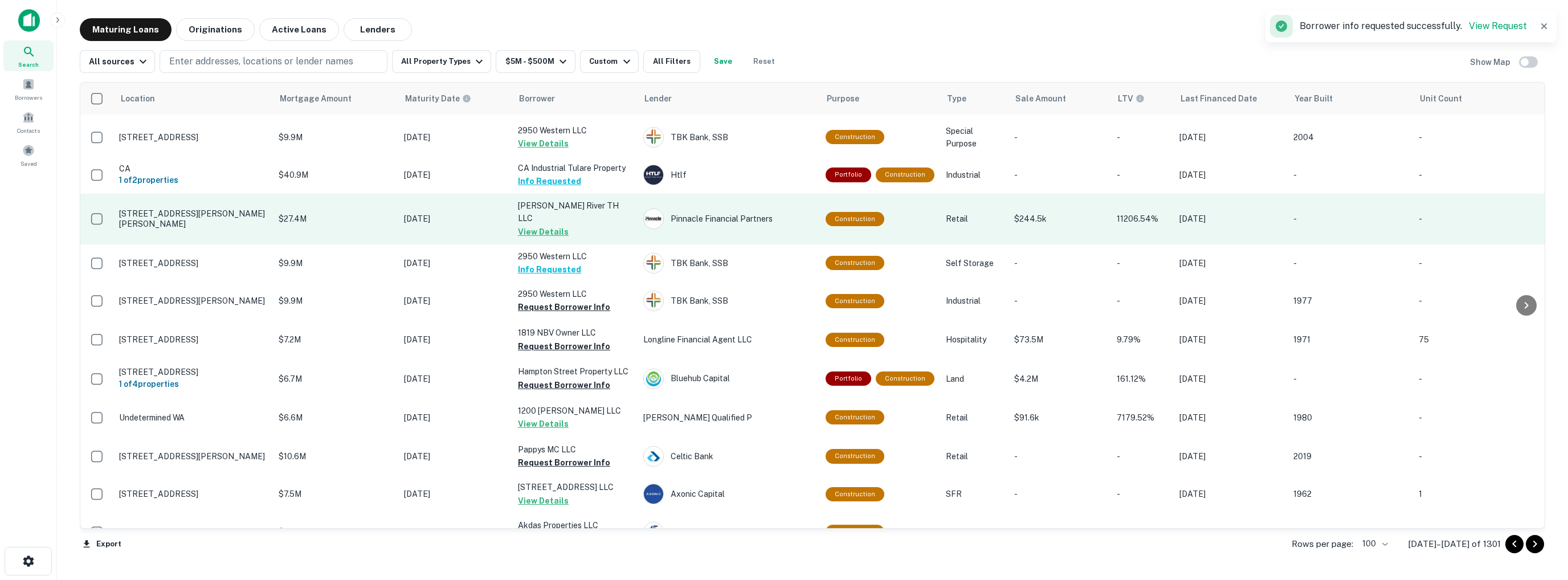
scroll to position [968, 0]
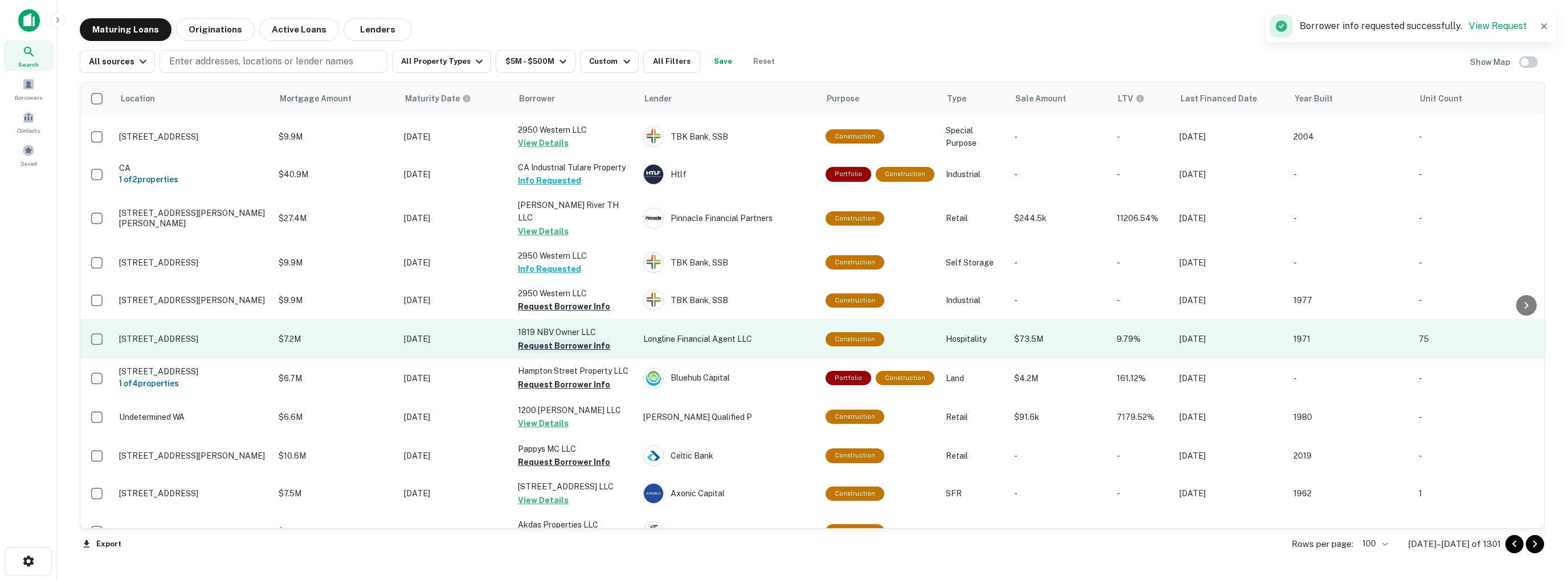
click at [560, 339] on button "Request Borrower Info" at bounding box center [565, 345] width 93 height 14
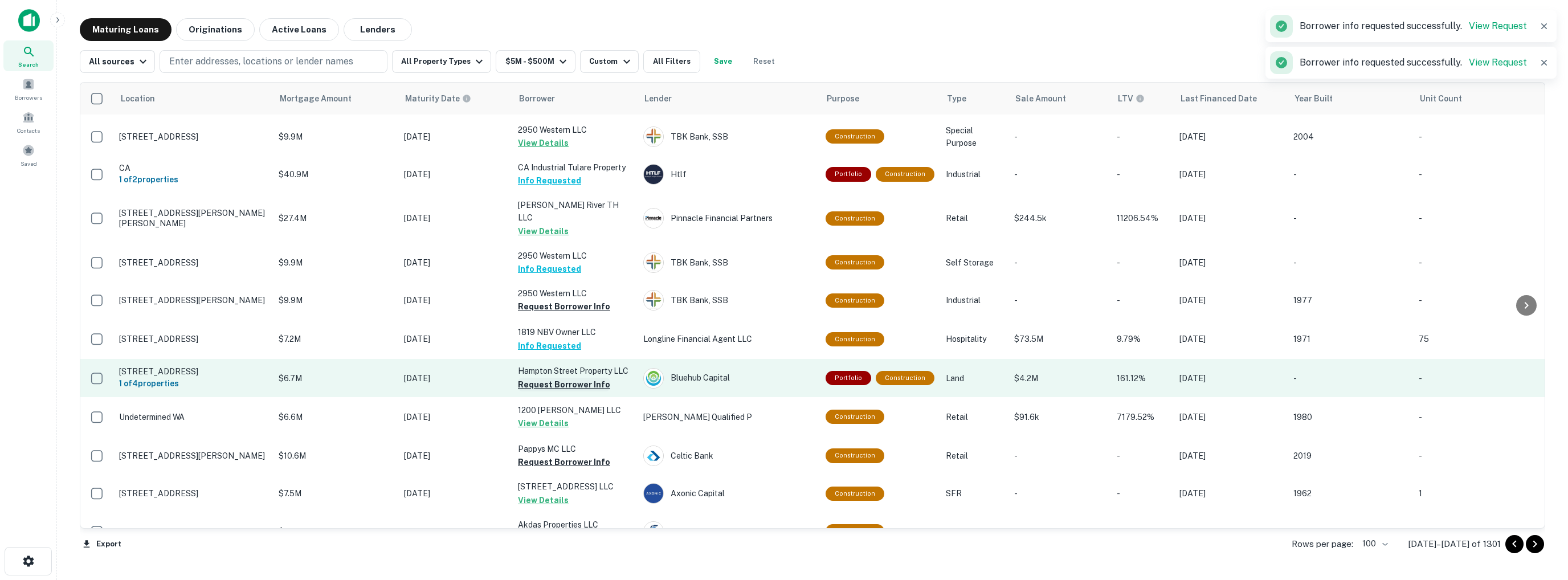
click at [562, 378] on button "Request Borrower Info" at bounding box center [565, 384] width 93 height 14
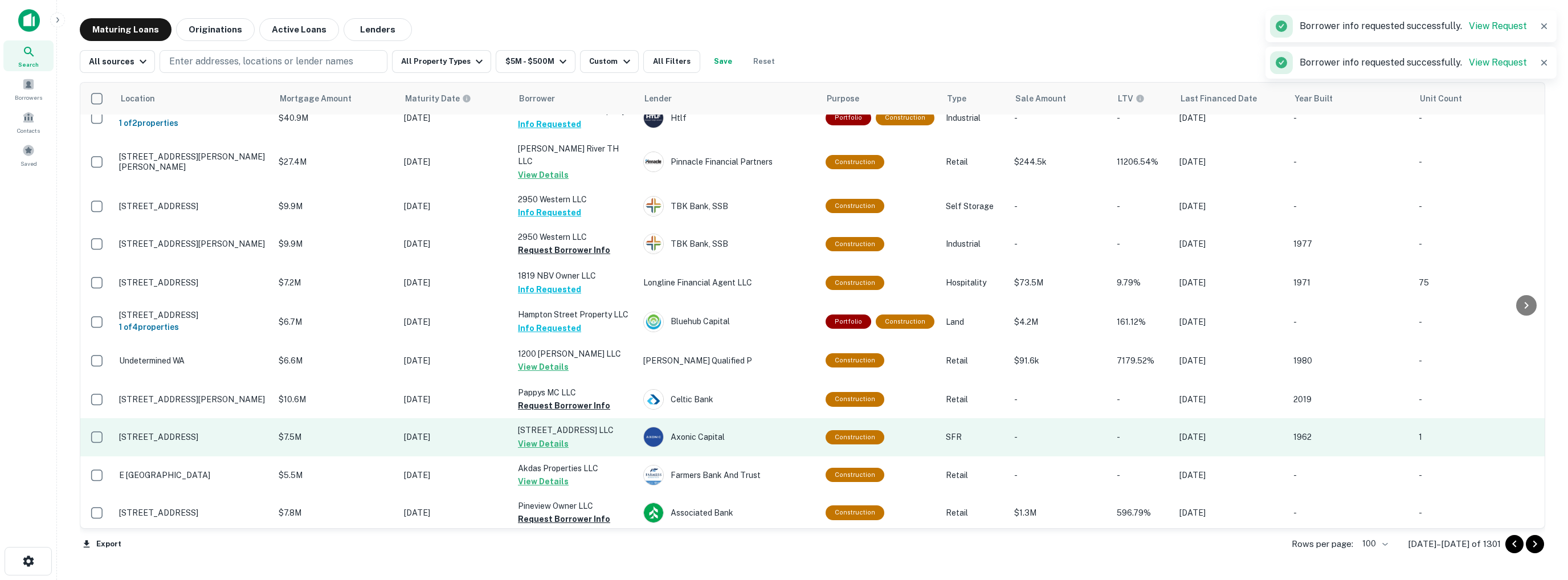
scroll to position [1082, 0]
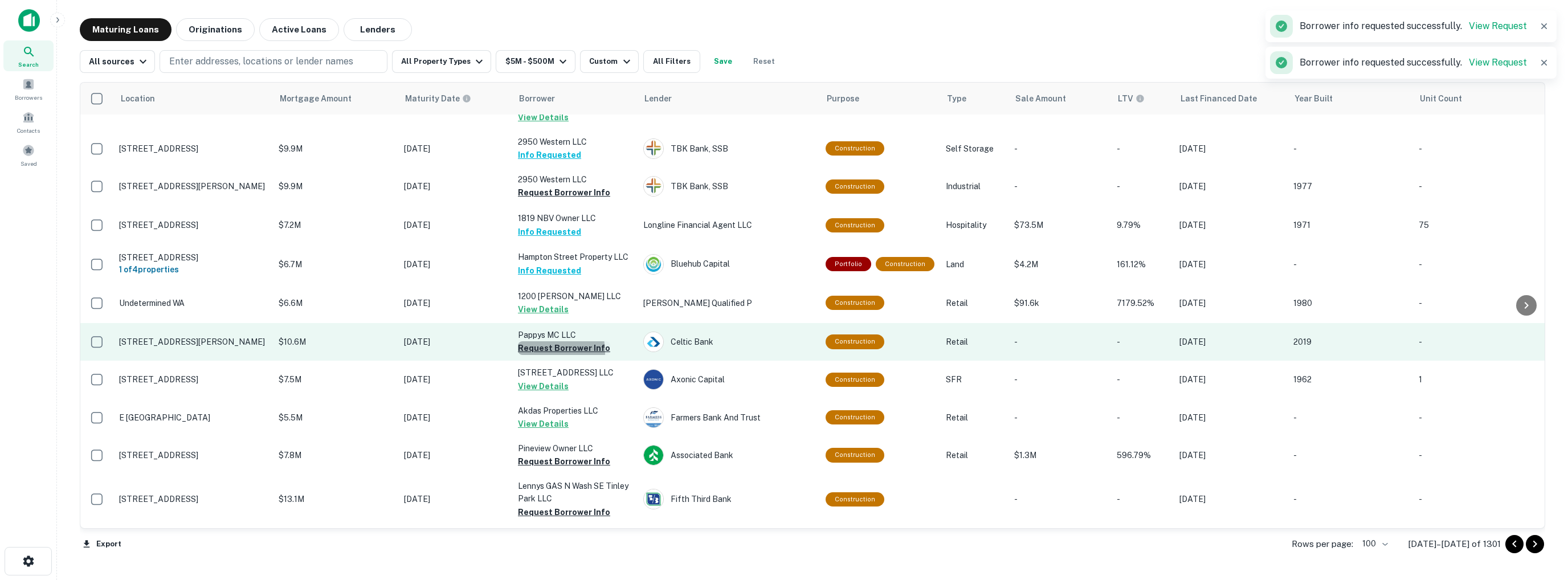
click at [540, 341] on button "Request Borrower Info" at bounding box center [565, 348] width 93 height 14
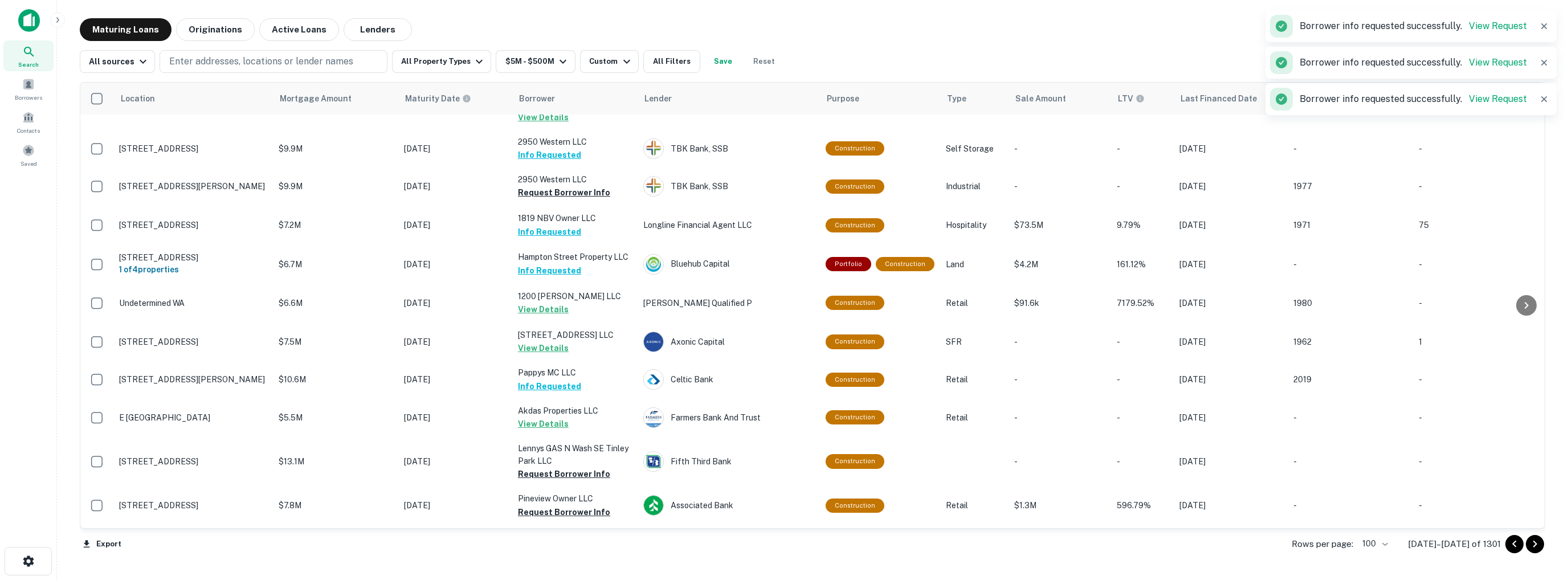
scroll to position [1139, 0]
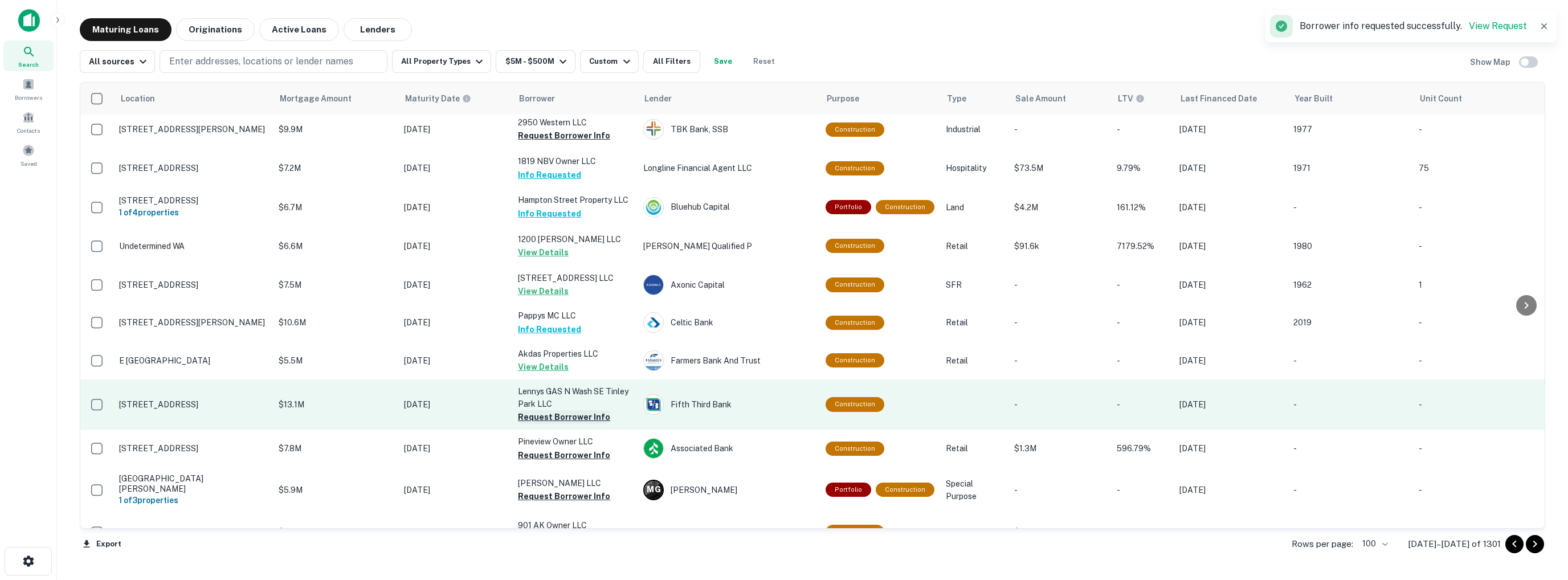
click at [555, 410] on button "Request Borrower Info" at bounding box center [565, 416] width 93 height 14
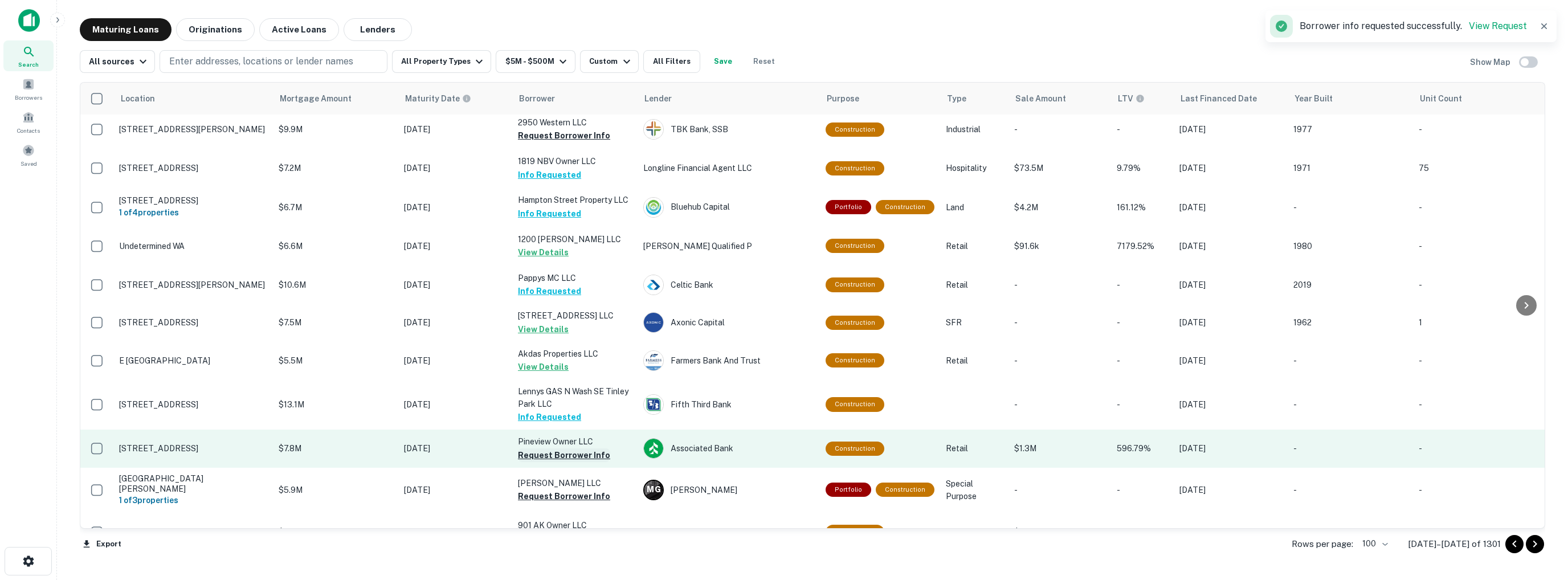
click at [572, 449] on button "Request Borrower Info" at bounding box center [565, 455] width 93 height 14
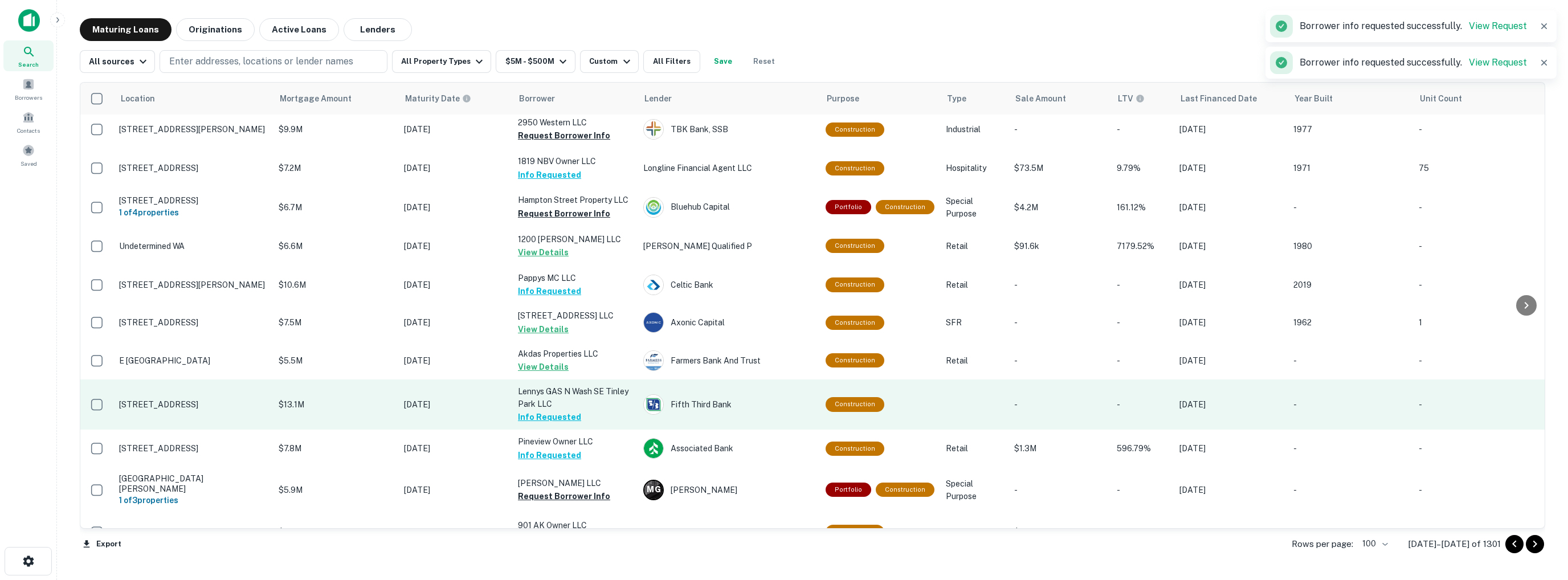
scroll to position [1253, 0]
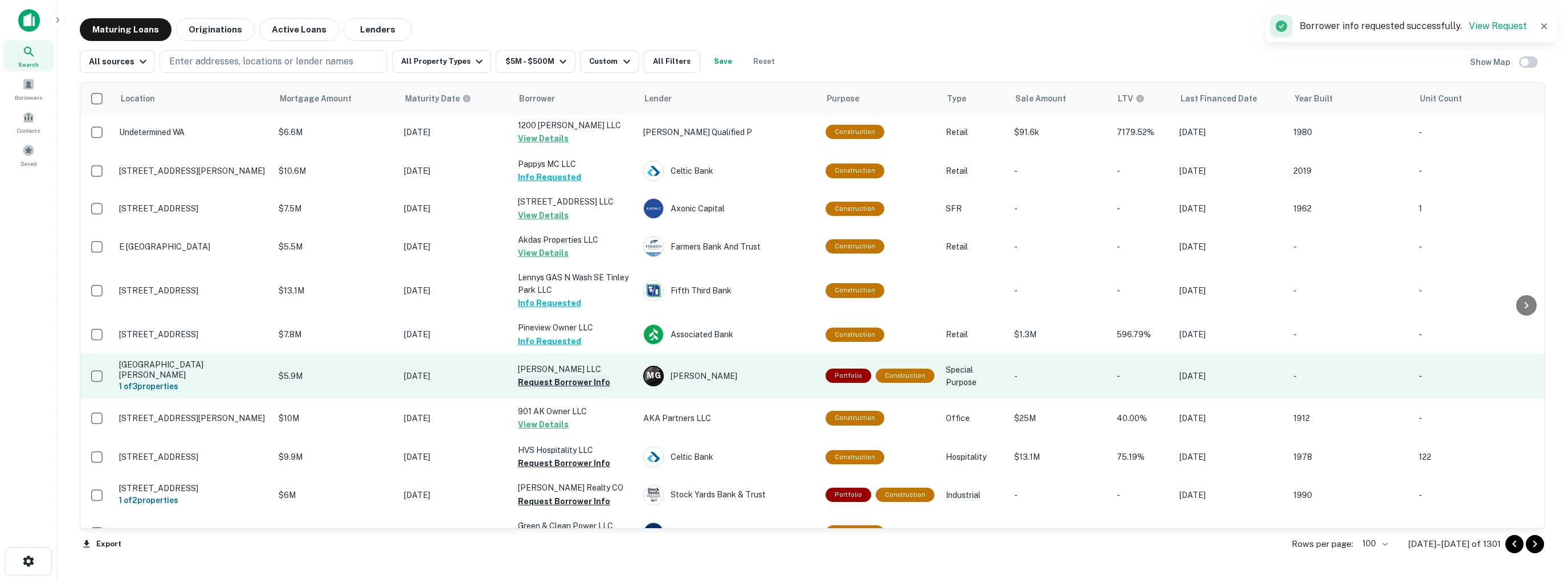
click at [542, 377] on button "Request Borrower Info" at bounding box center [565, 382] width 93 height 14
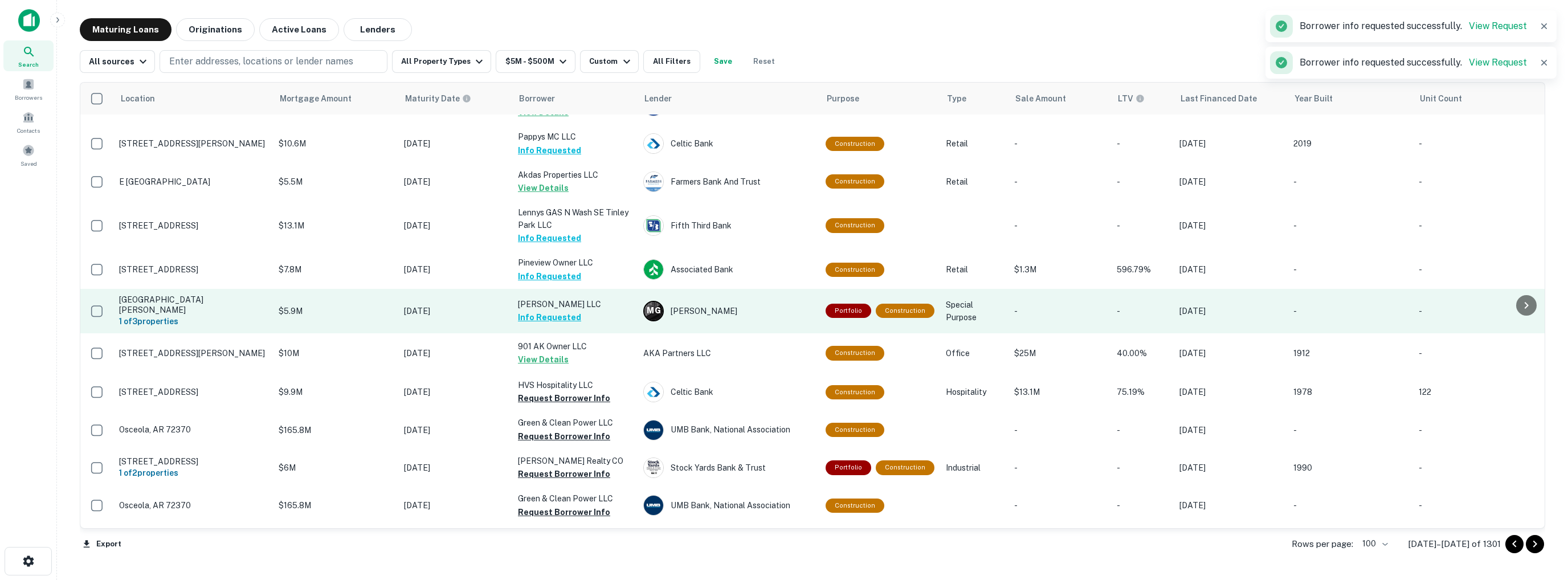
scroll to position [1360, 0]
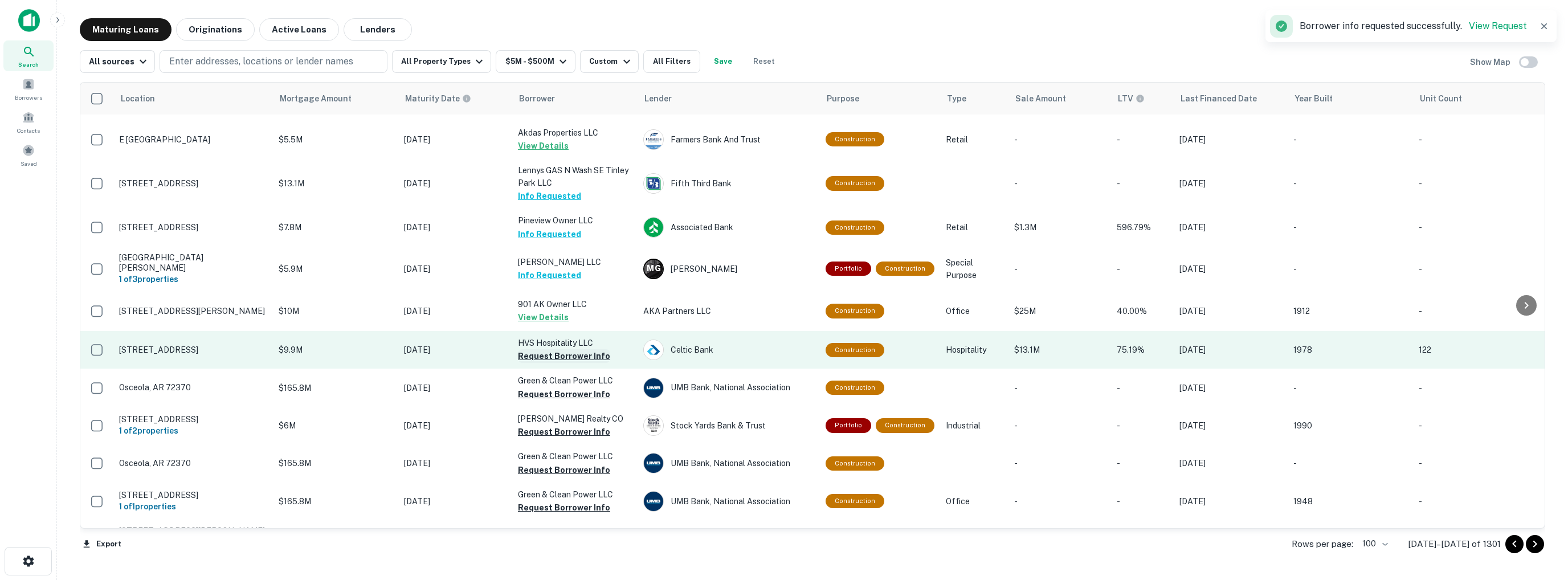
click at [534, 349] on button "Request Borrower Info" at bounding box center [565, 356] width 93 height 14
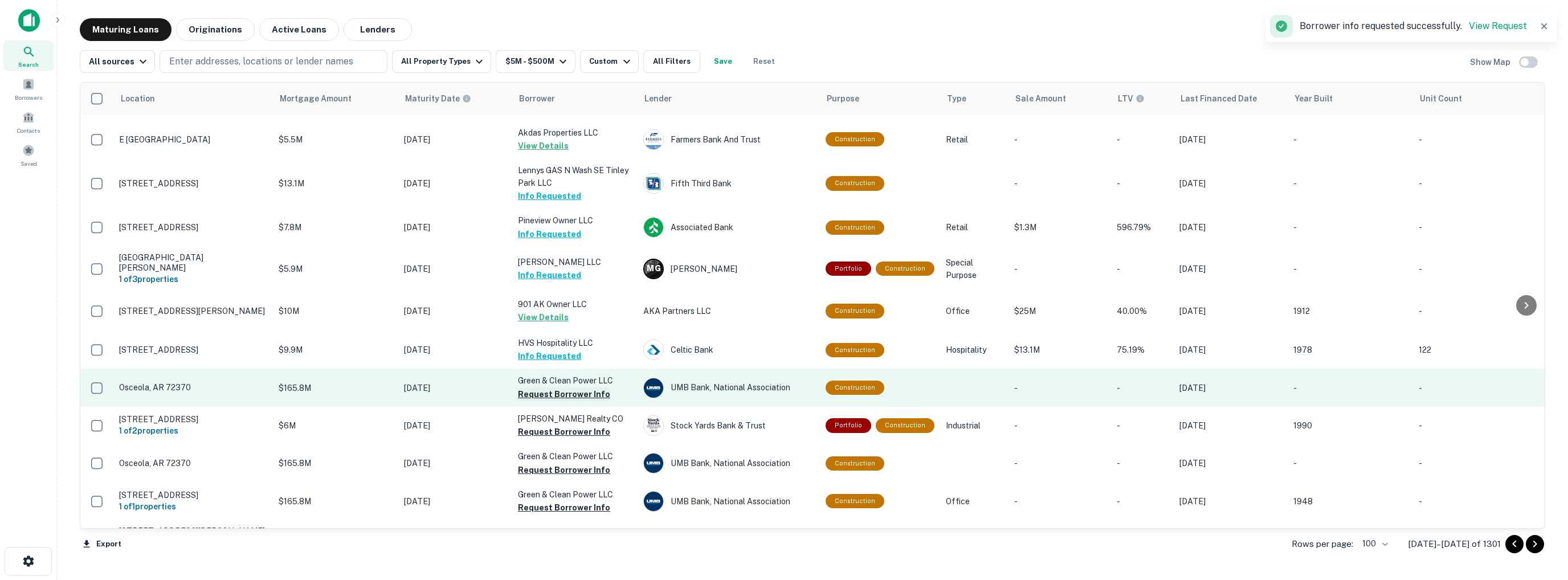
click at [546, 387] on button "Request Borrower Info" at bounding box center [565, 394] width 93 height 14
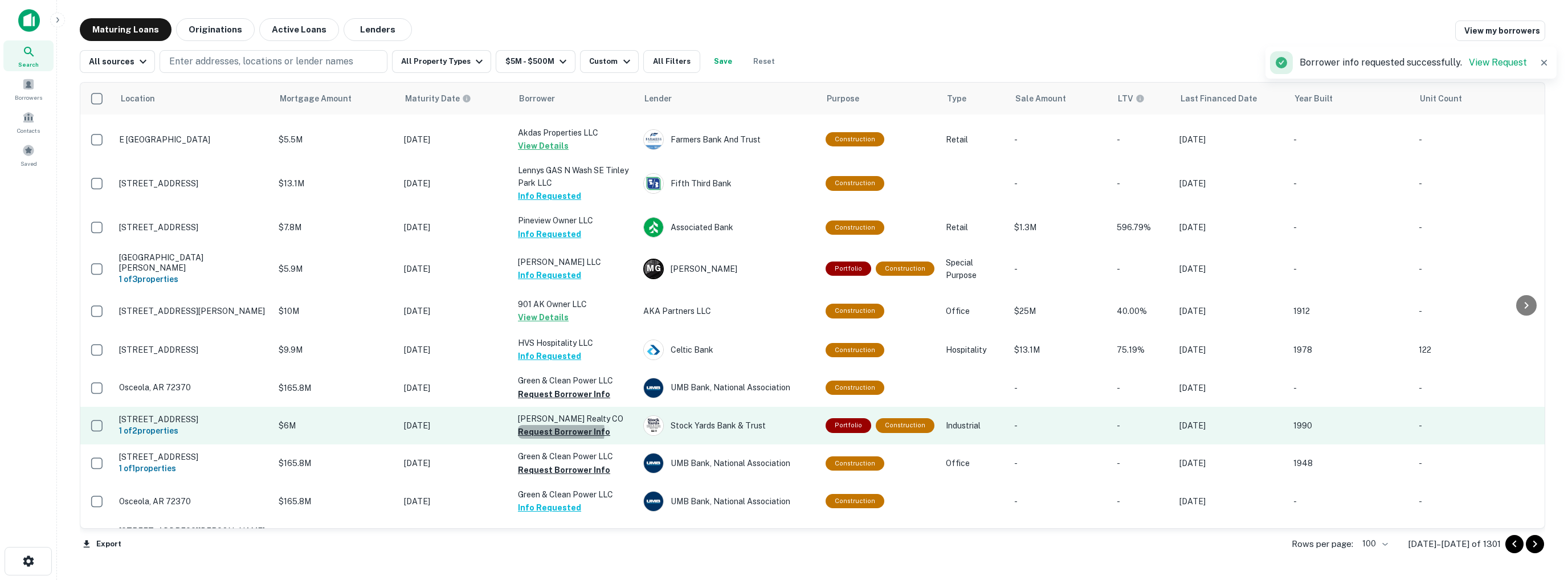
click at [555, 425] on button "Request Borrower Info" at bounding box center [565, 431] width 93 height 14
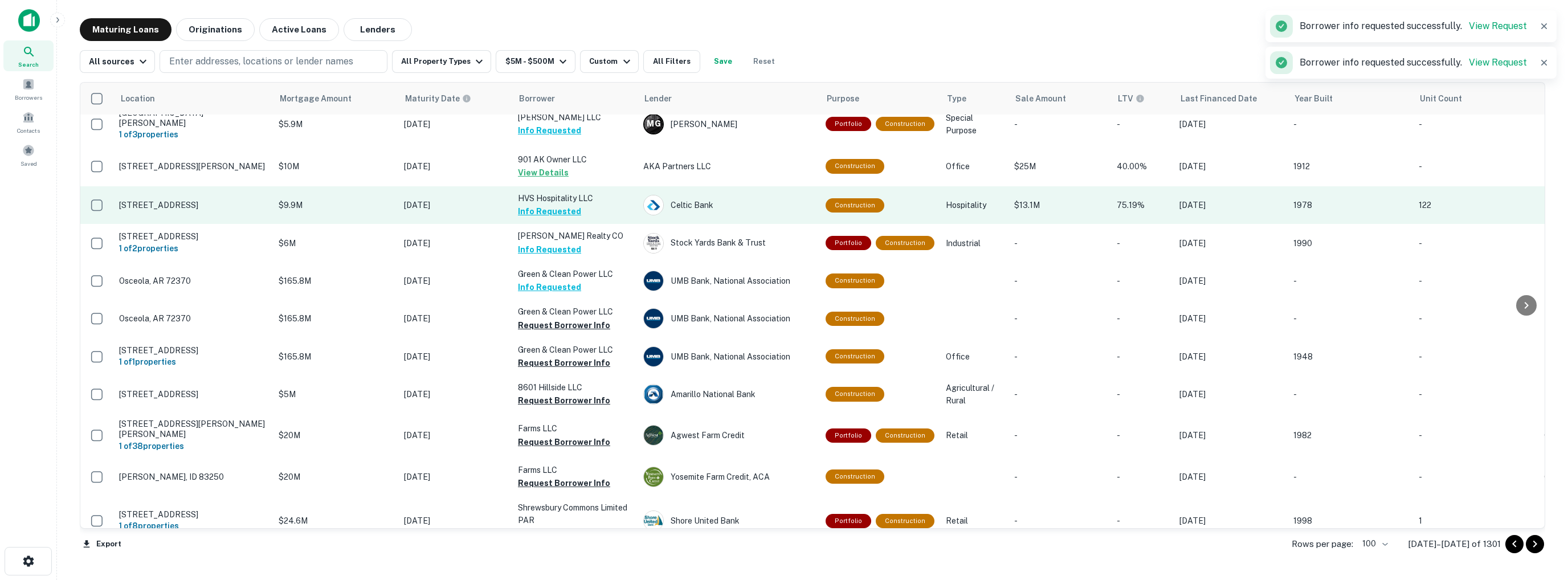
scroll to position [1538, 0]
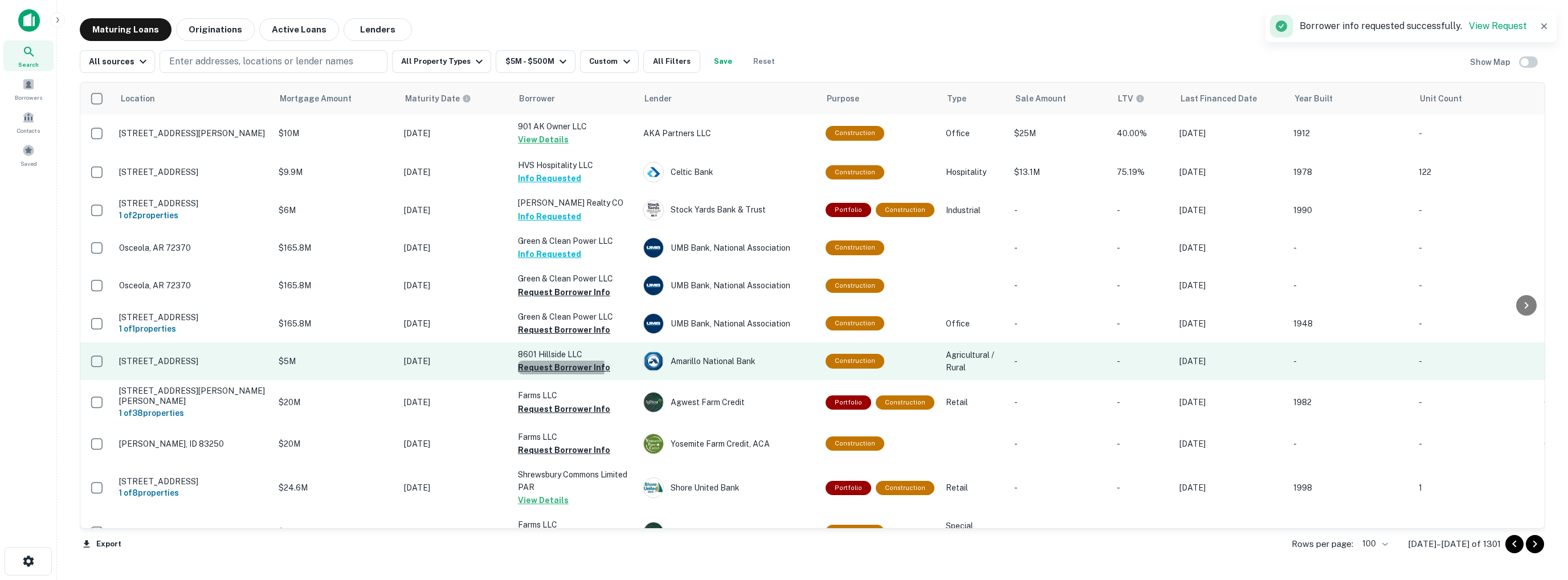
click at [549, 369] on button "Request Borrower Info" at bounding box center [565, 367] width 93 height 14
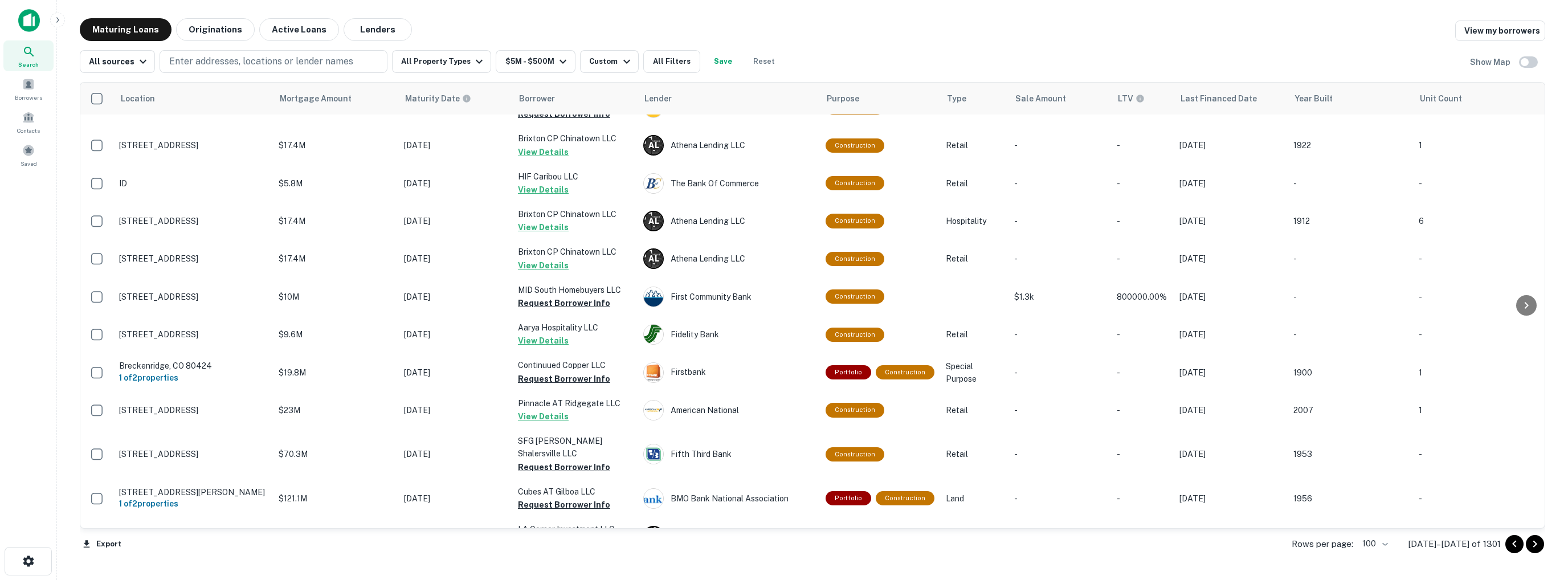
scroll to position [2995, 0]
